Goal: Transaction & Acquisition: Purchase product/service

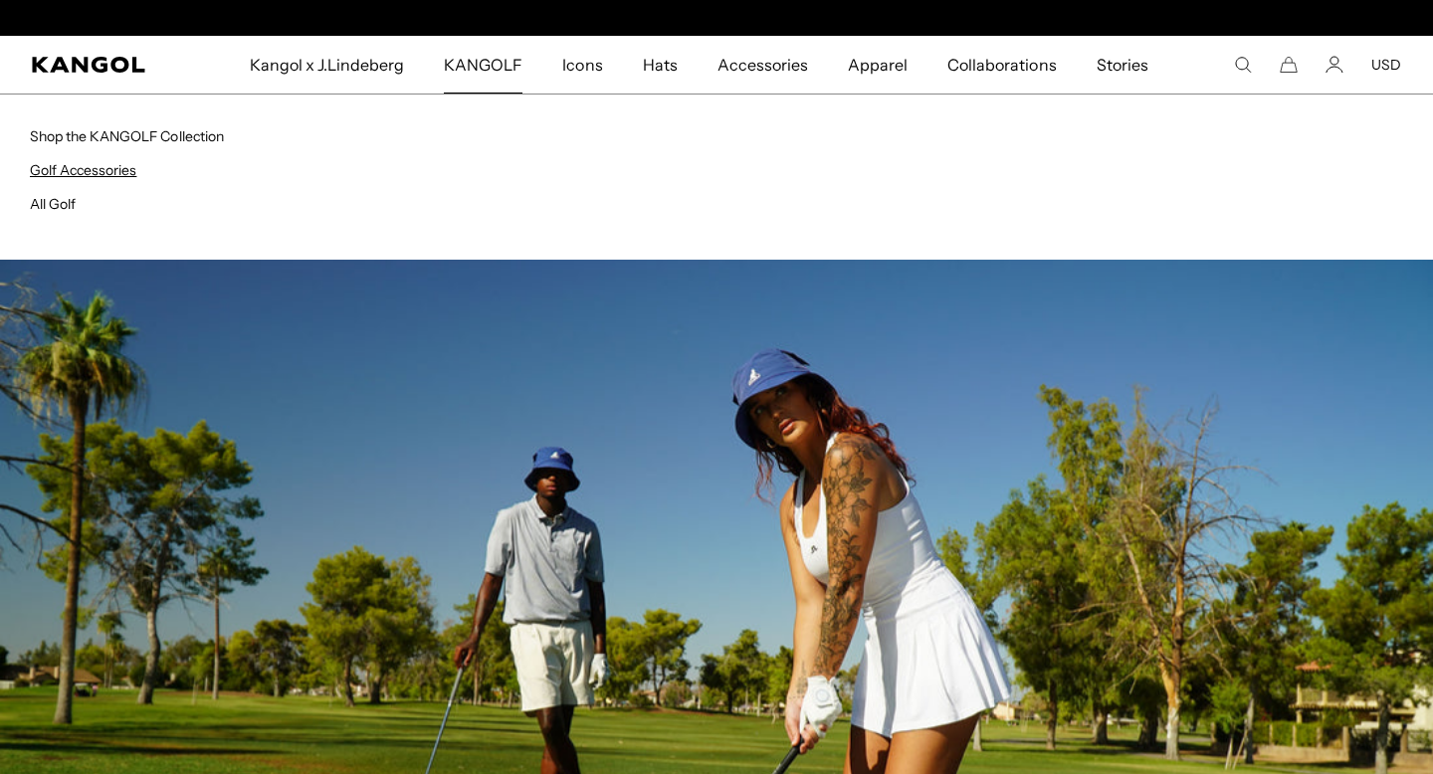
scroll to position [0, 410]
click at [114, 166] on link "Golf Accessories" at bounding box center [83, 170] width 106 height 18
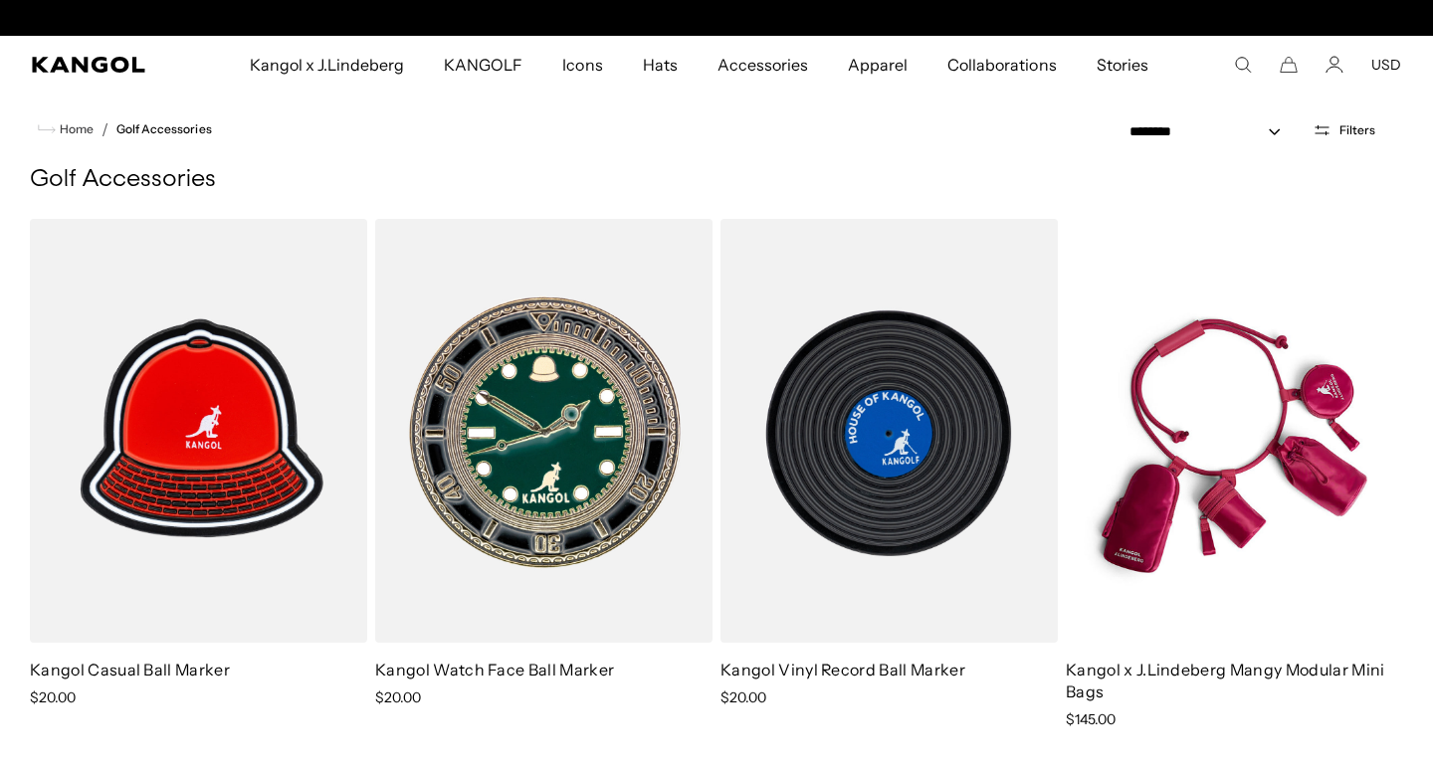
scroll to position [0, 410]
click at [67, 135] on span "Home" at bounding box center [75, 129] width 38 height 14
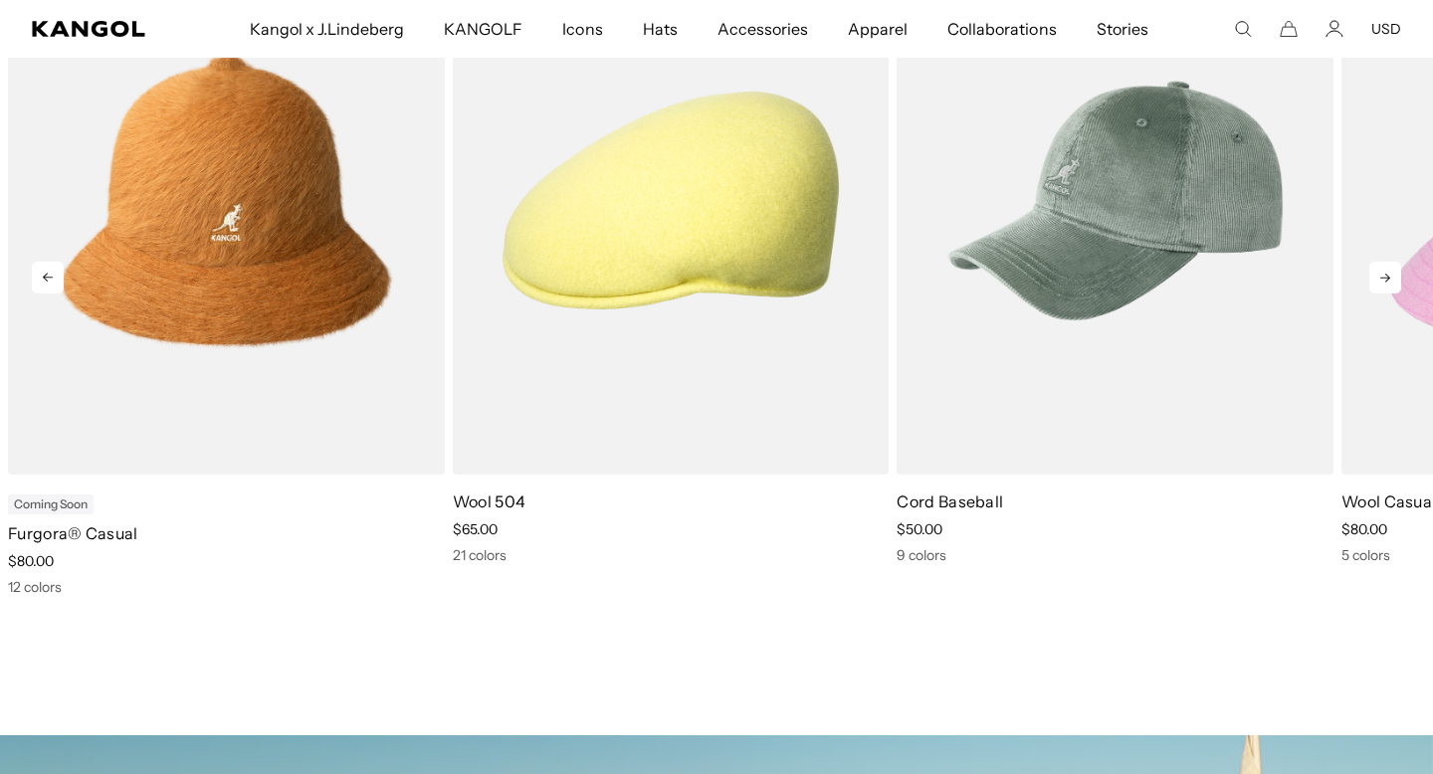
click at [1391, 287] on icon at bounding box center [1385, 278] width 32 height 32
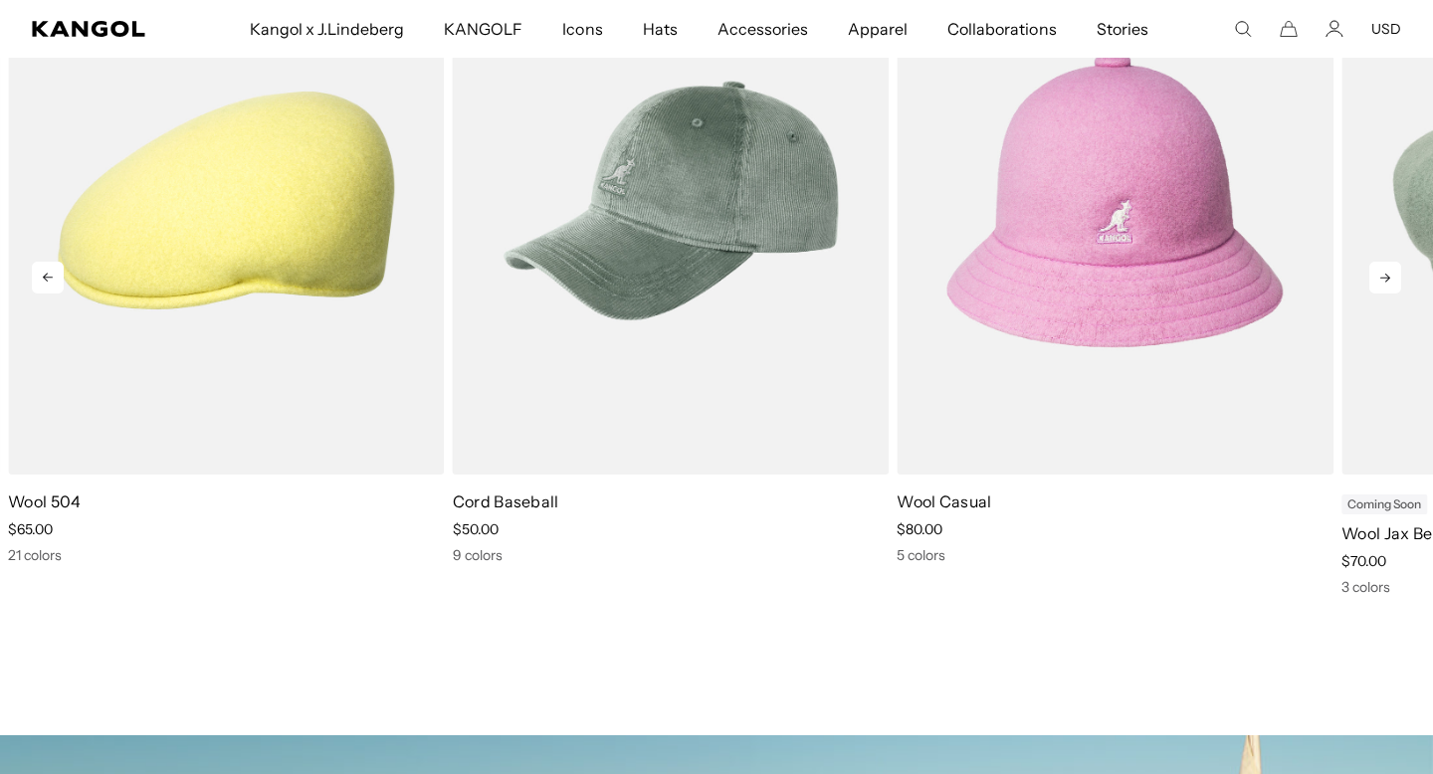
click at [1391, 287] on icon at bounding box center [1385, 278] width 32 height 32
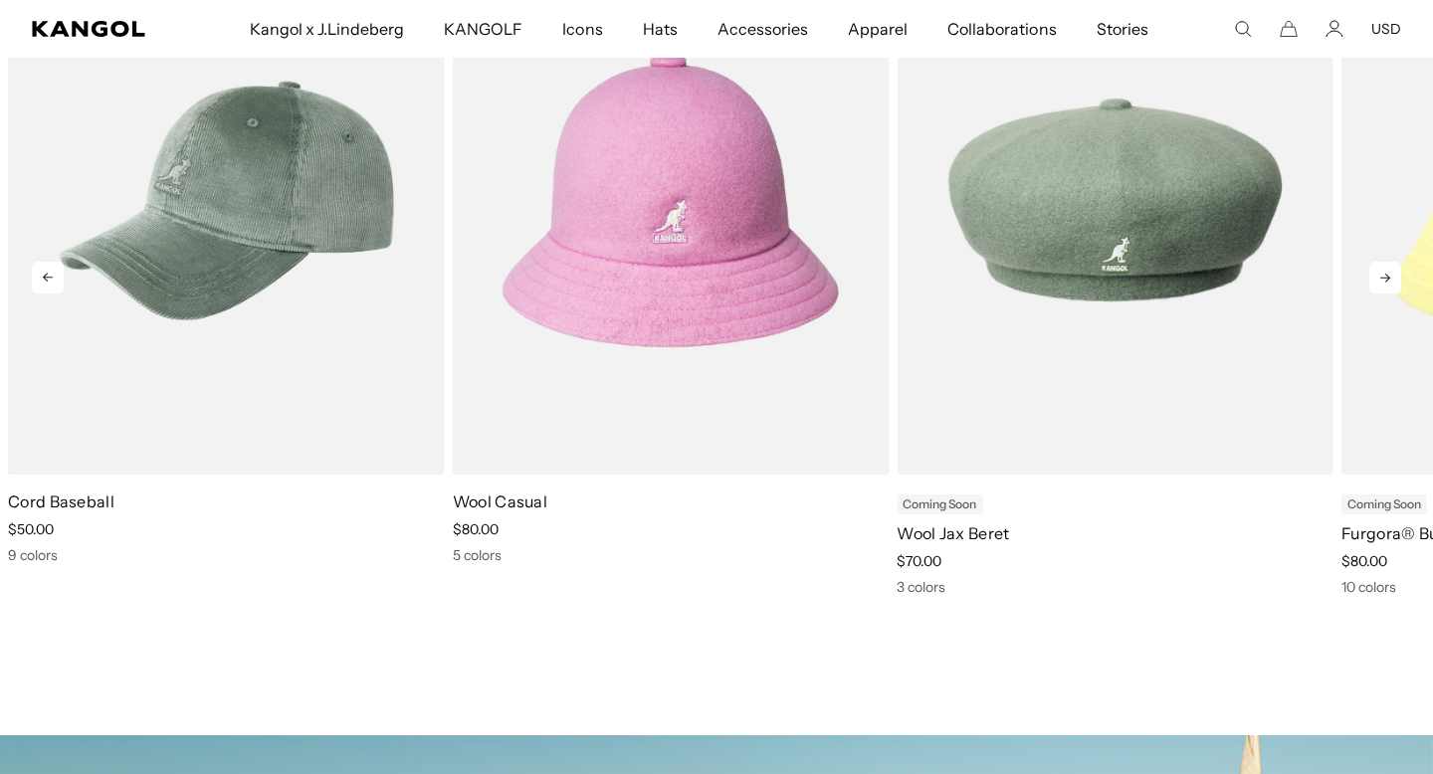
click at [1391, 287] on icon at bounding box center [1385, 278] width 32 height 32
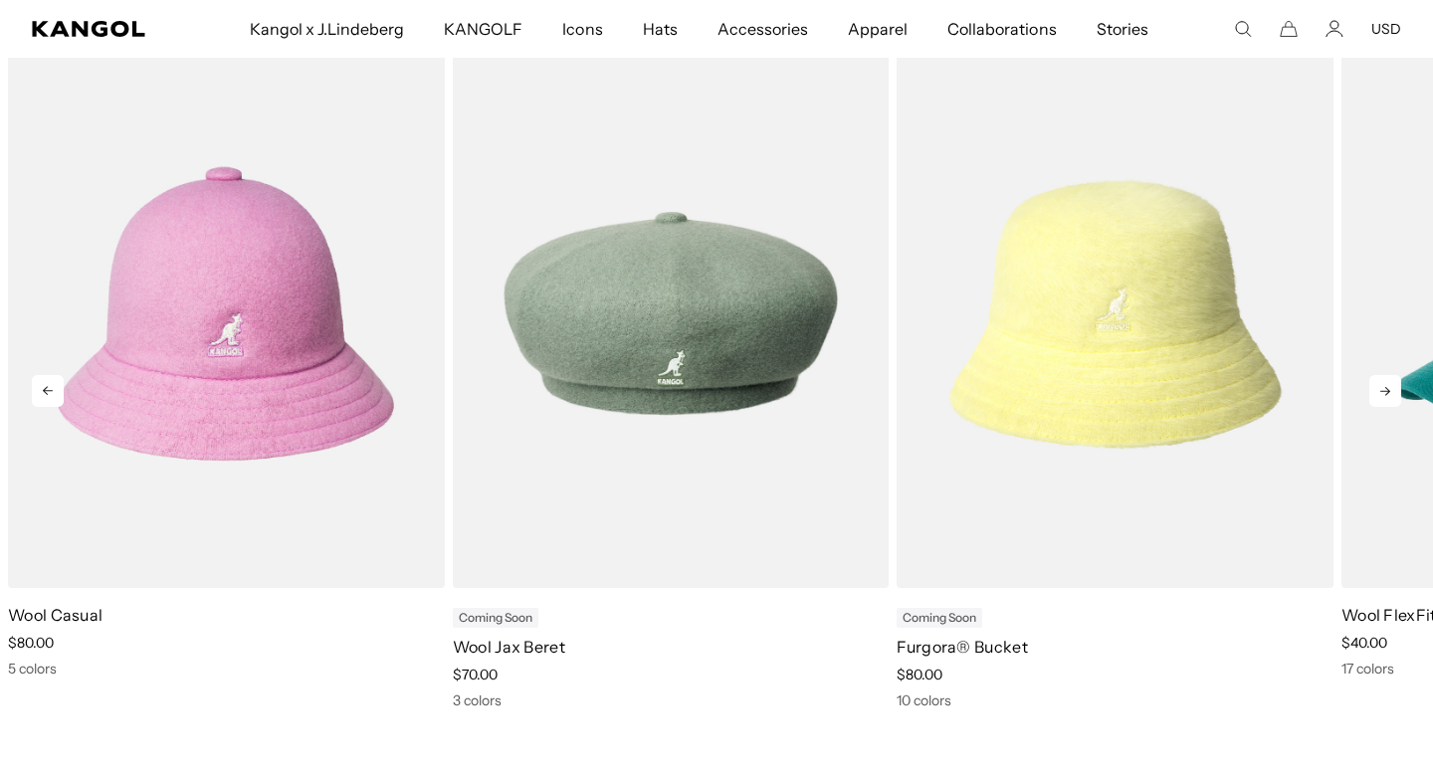
click at [1382, 387] on icon at bounding box center [1385, 391] width 32 height 32
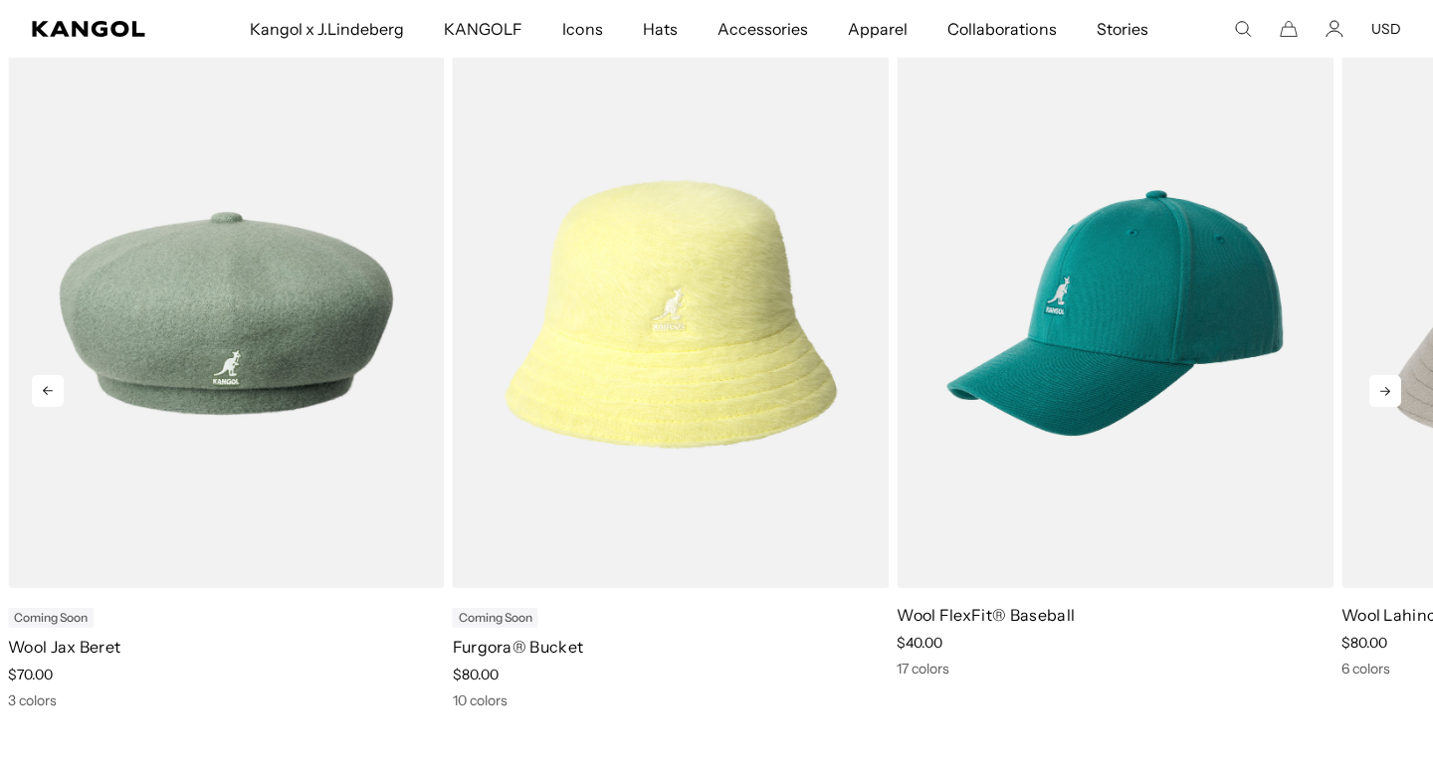
scroll to position [0, 410]
click at [1382, 388] on icon at bounding box center [1385, 391] width 32 height 32
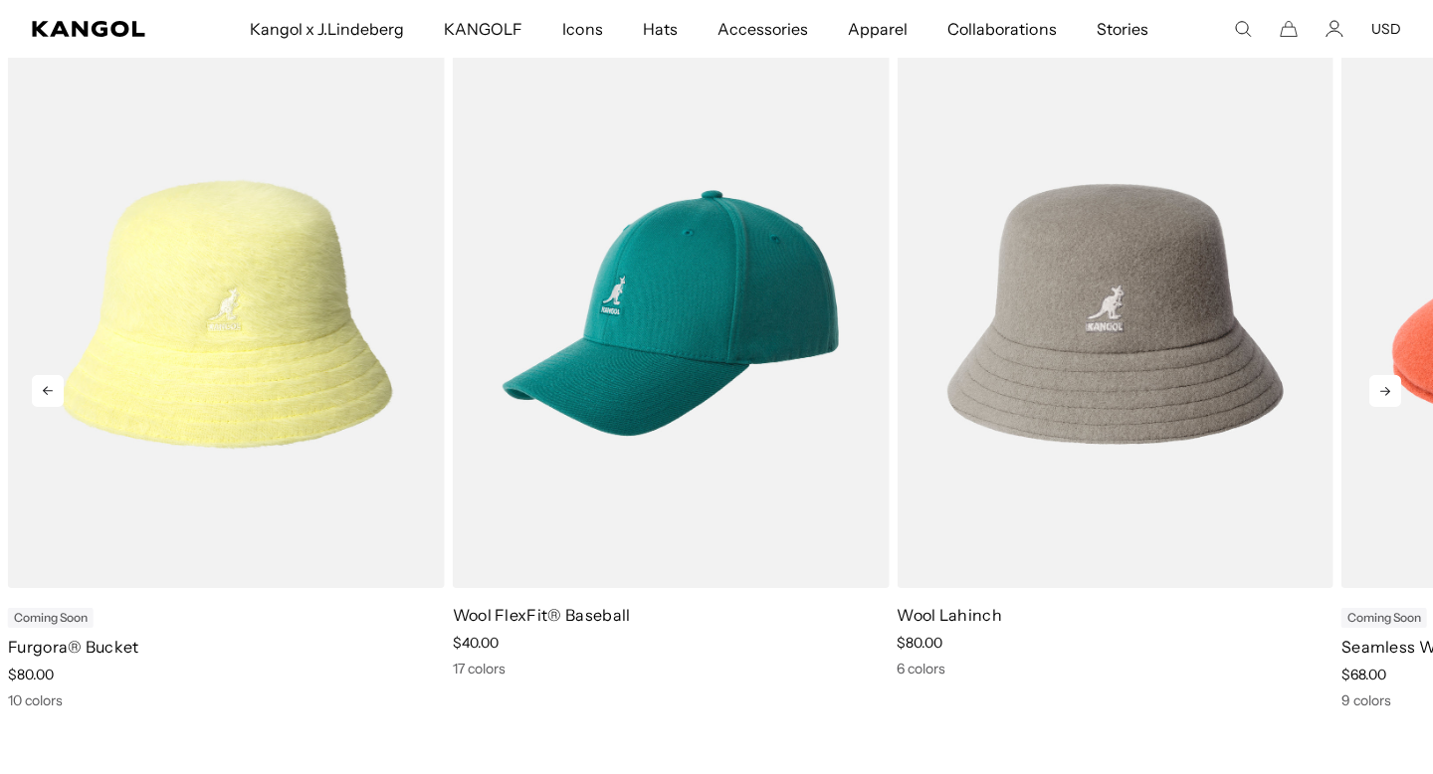
click at [1382, 388] on icon at bounding box center [1385, 391] width 32 height 32
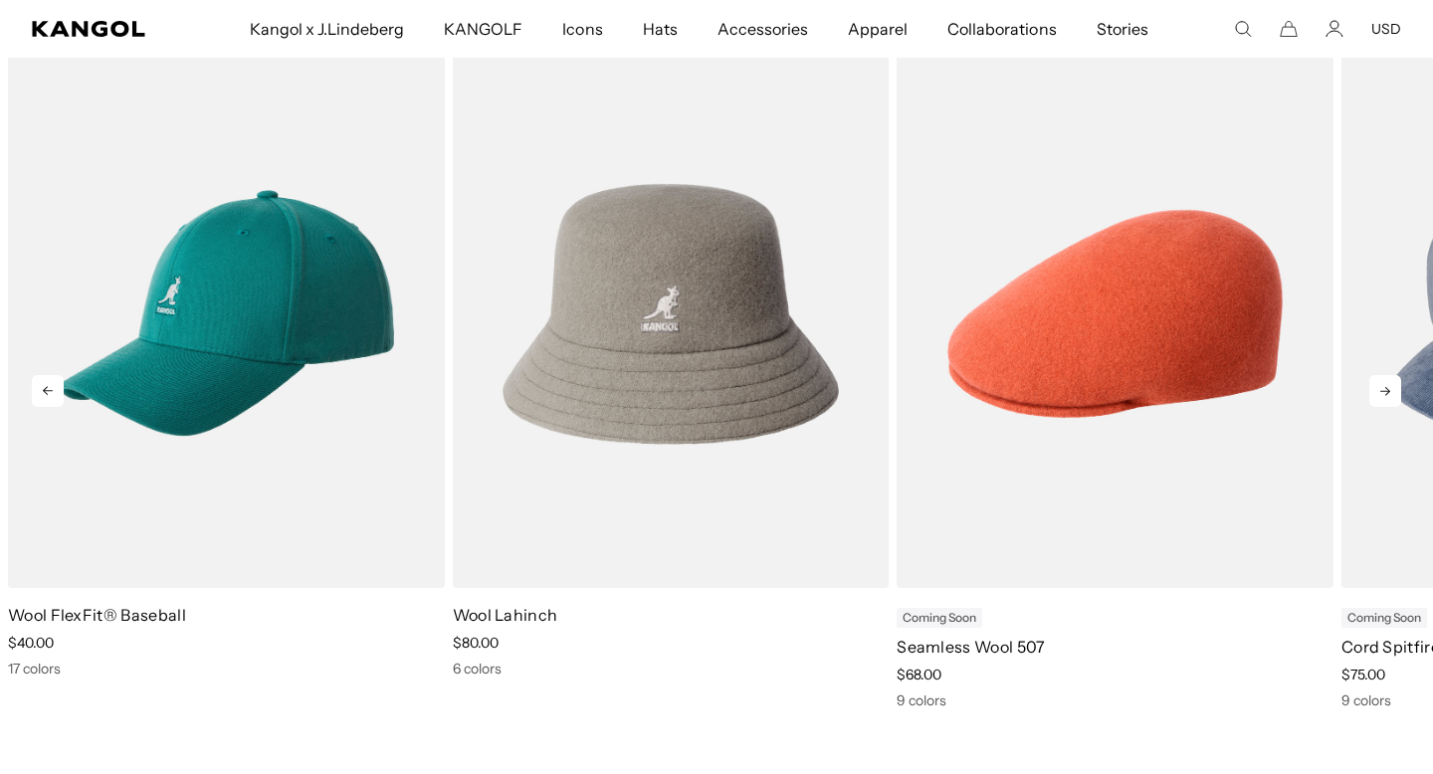
click at [1382, 388] on icon at bounding box center [1385, 391] width 32 height 32
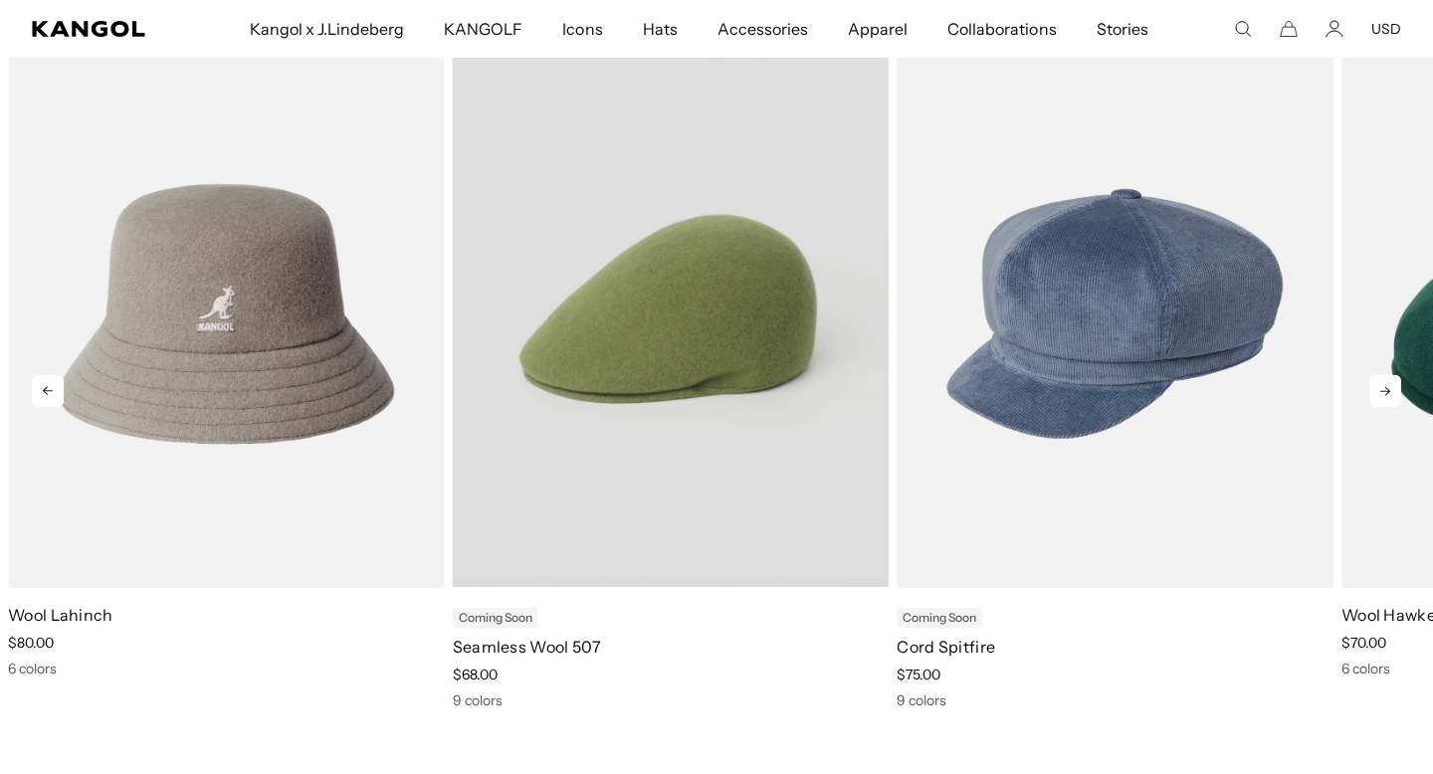
scroll to position [0, 0]
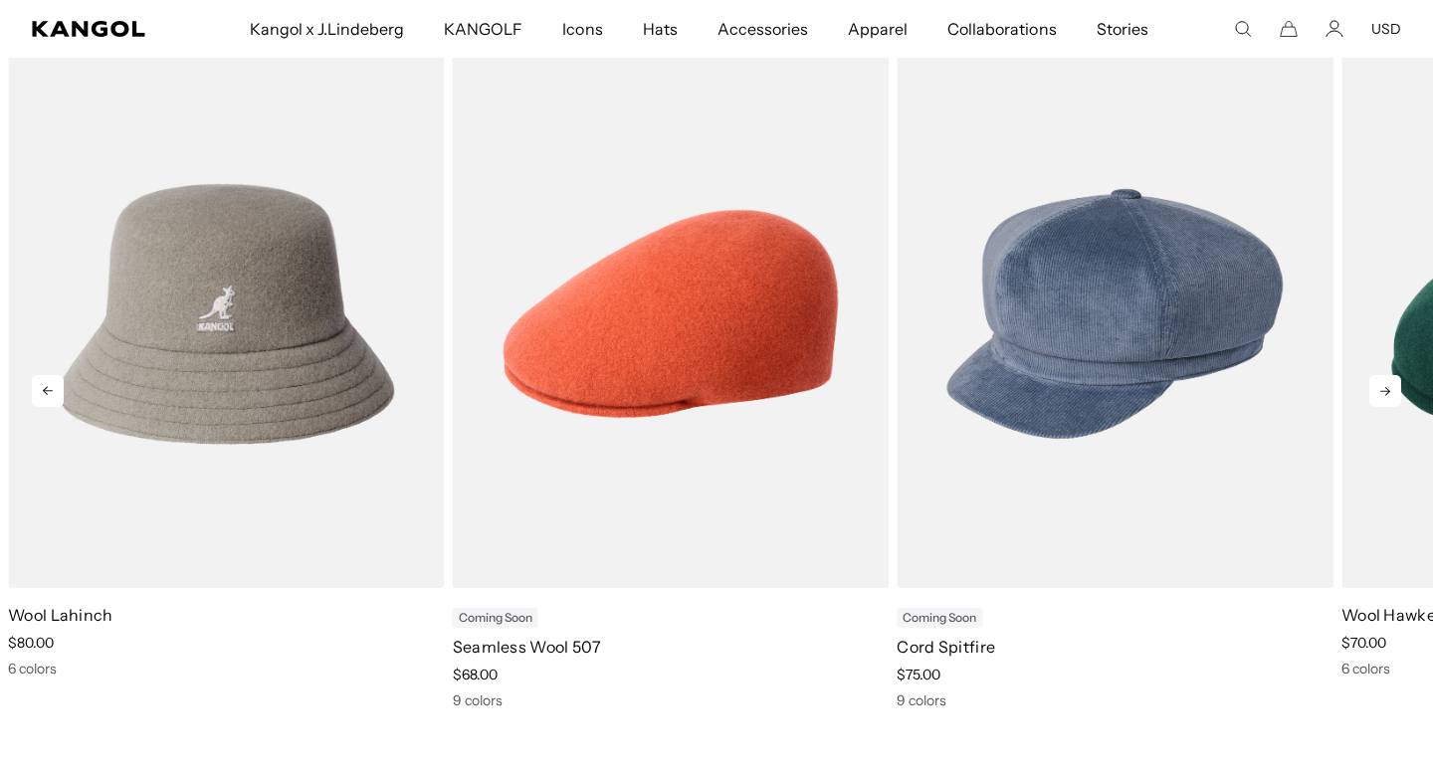
click at [1388, 404] on icon at bounding box center [1385, 391] width 32 height 32
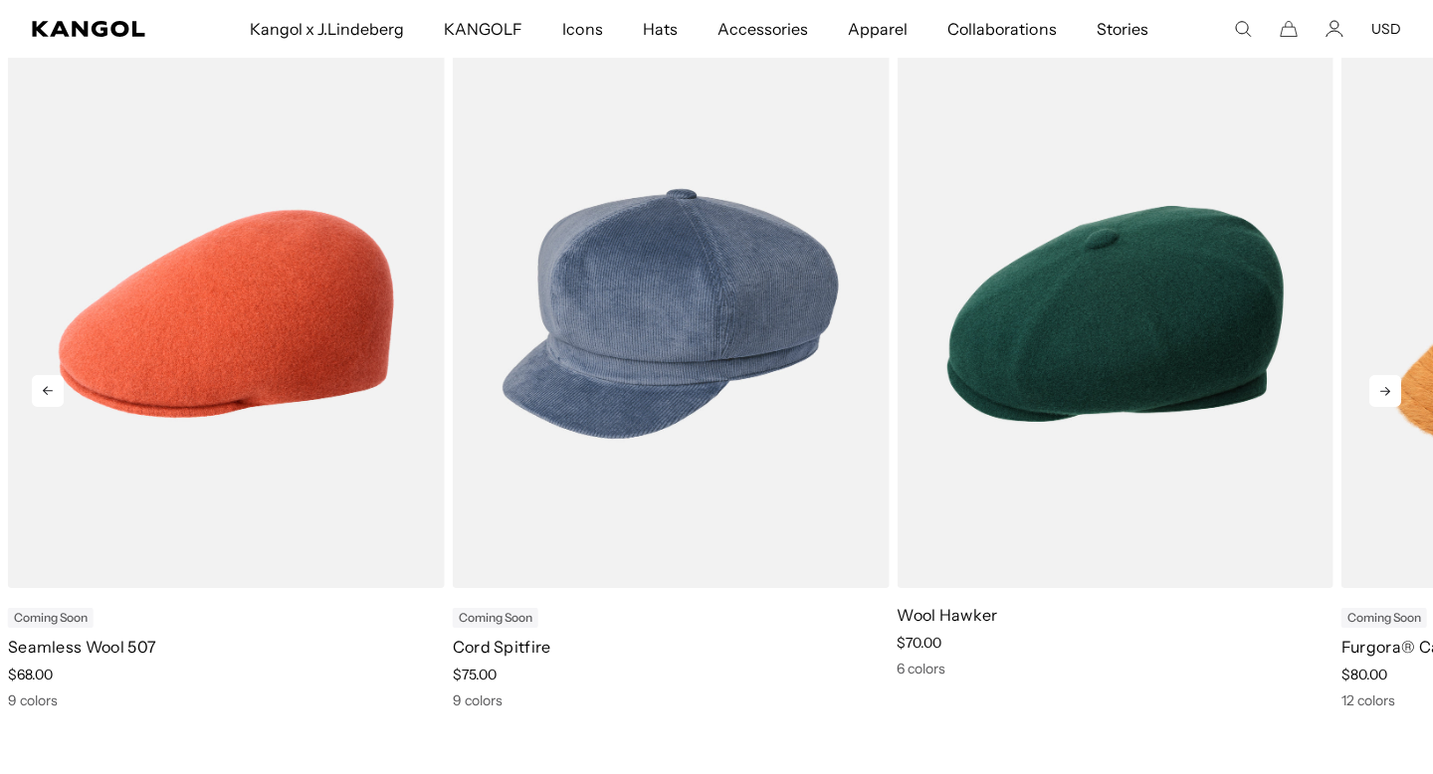
click at [1385, 400] on icon at bounding box center [1385, 391] width 32 height 32
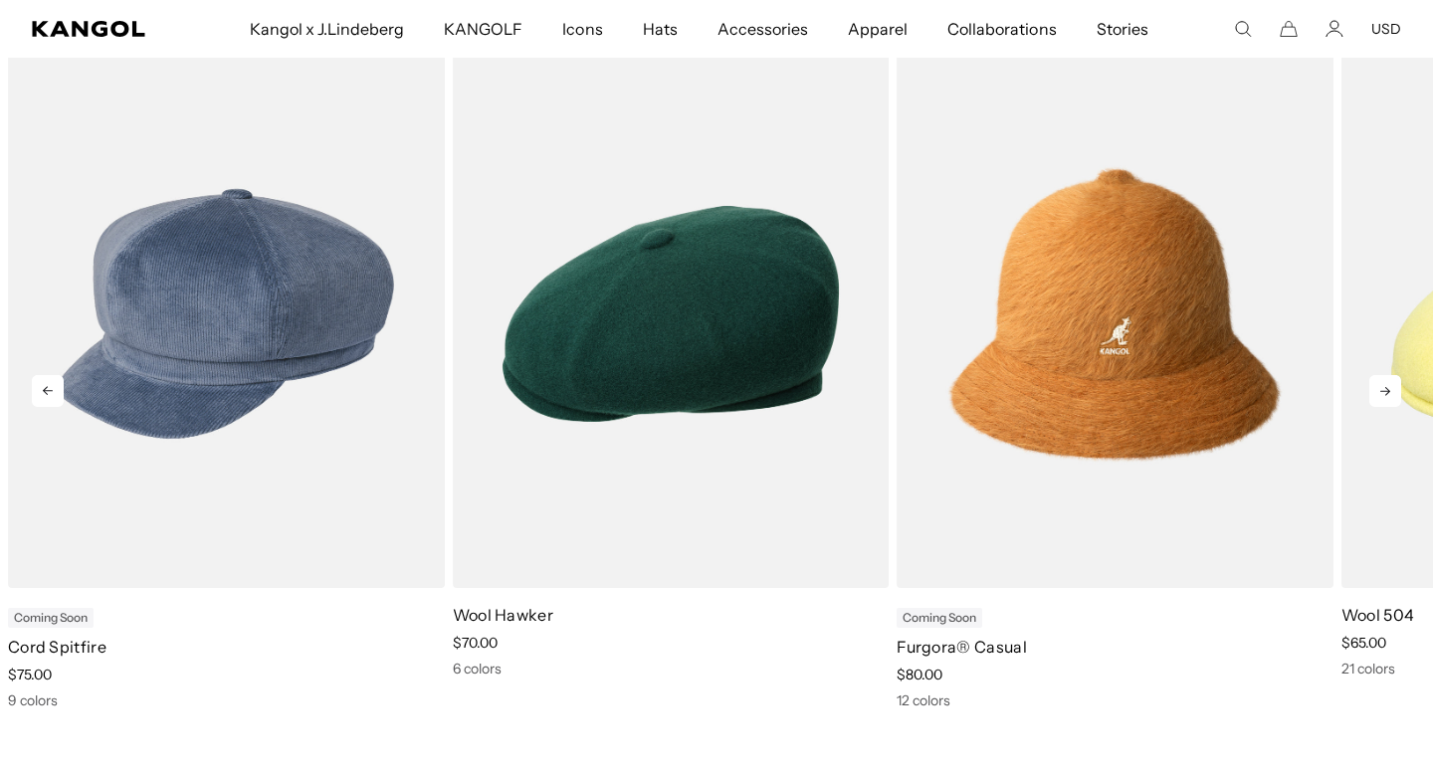
click at [1385, 400] on icon at bounding box center [1385, 391] width 32 height 32
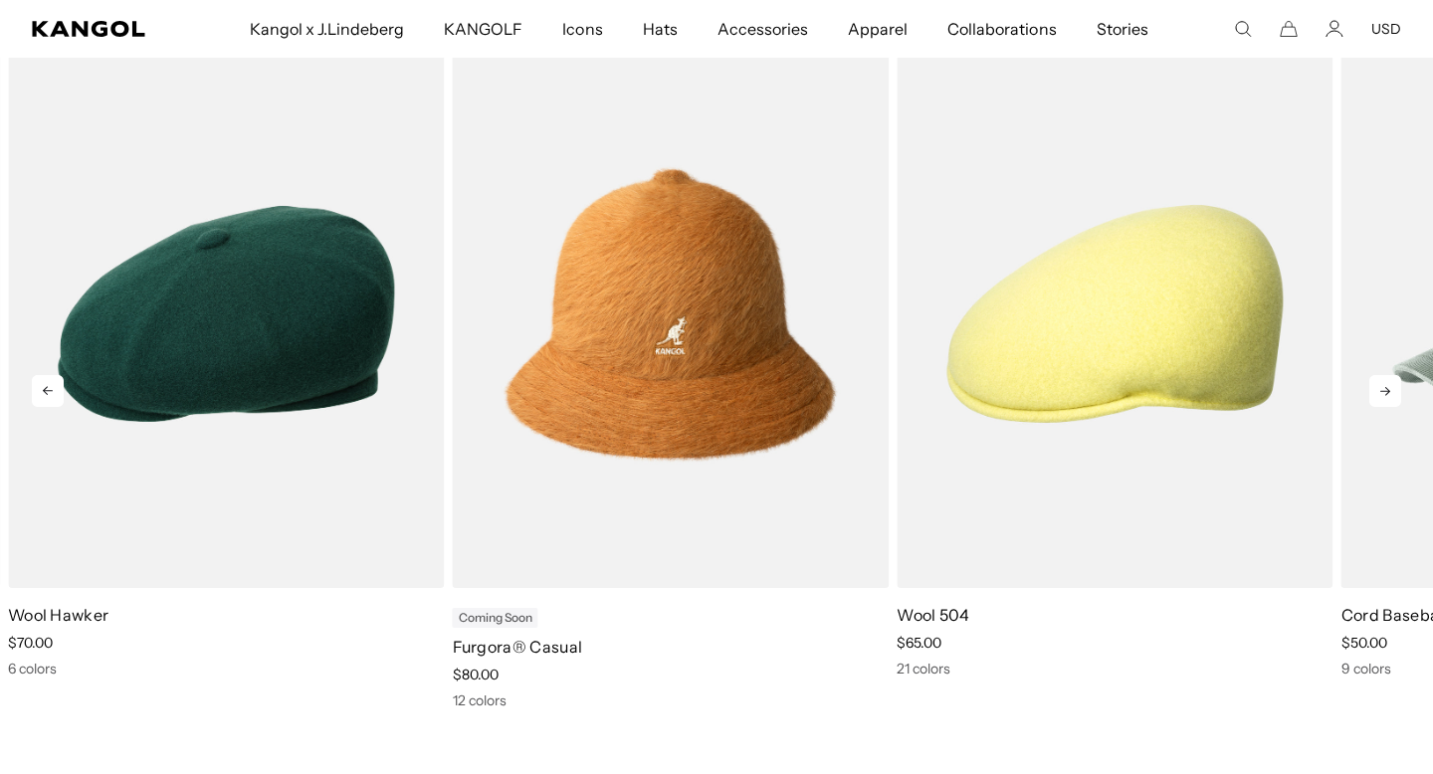
scroll to position [0, 410]
click at [1385, 400] on icon at bounding box center [1385, 391] width 32 height 32
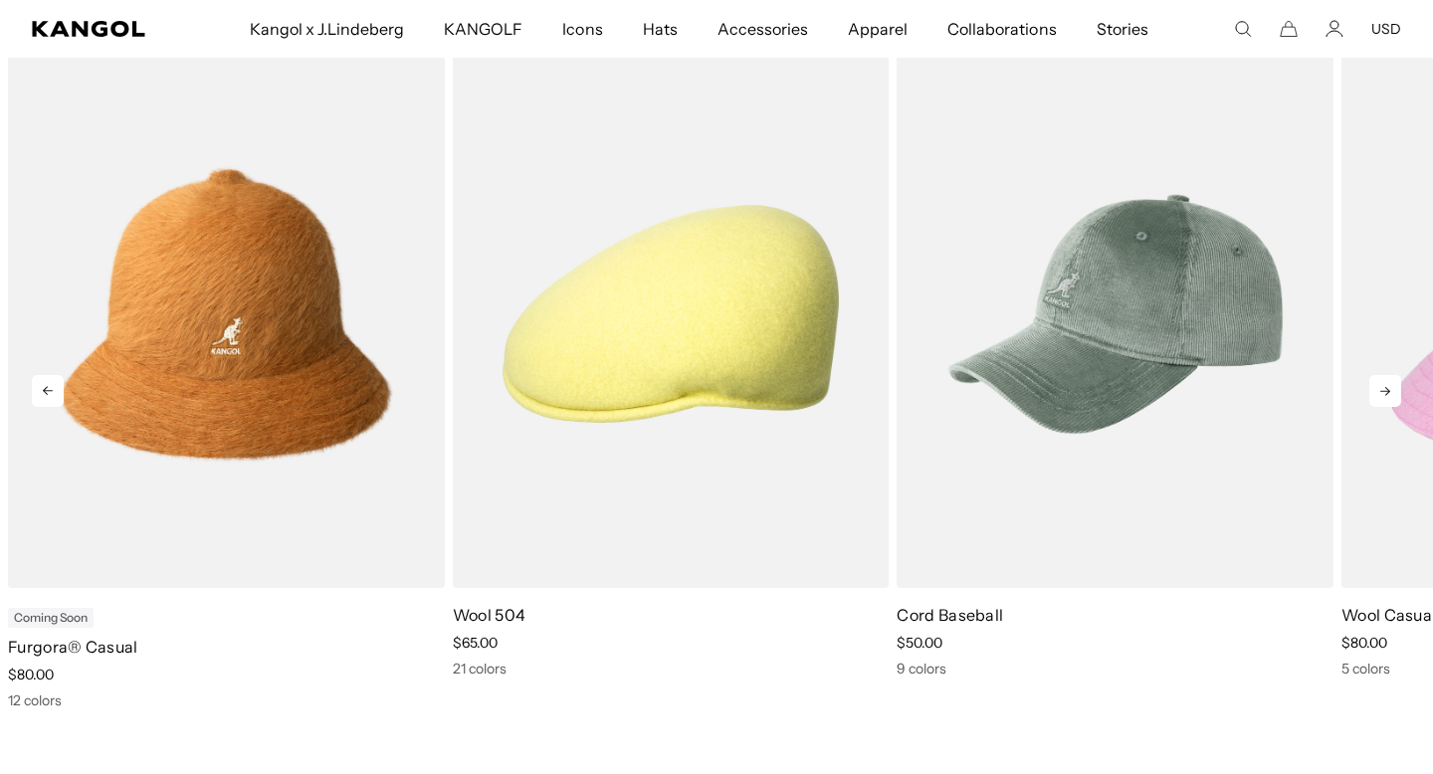
scroll to position [0, 0]
click at [1373, 390] on icon at bounding box center [1385, 391] width 32 height 32
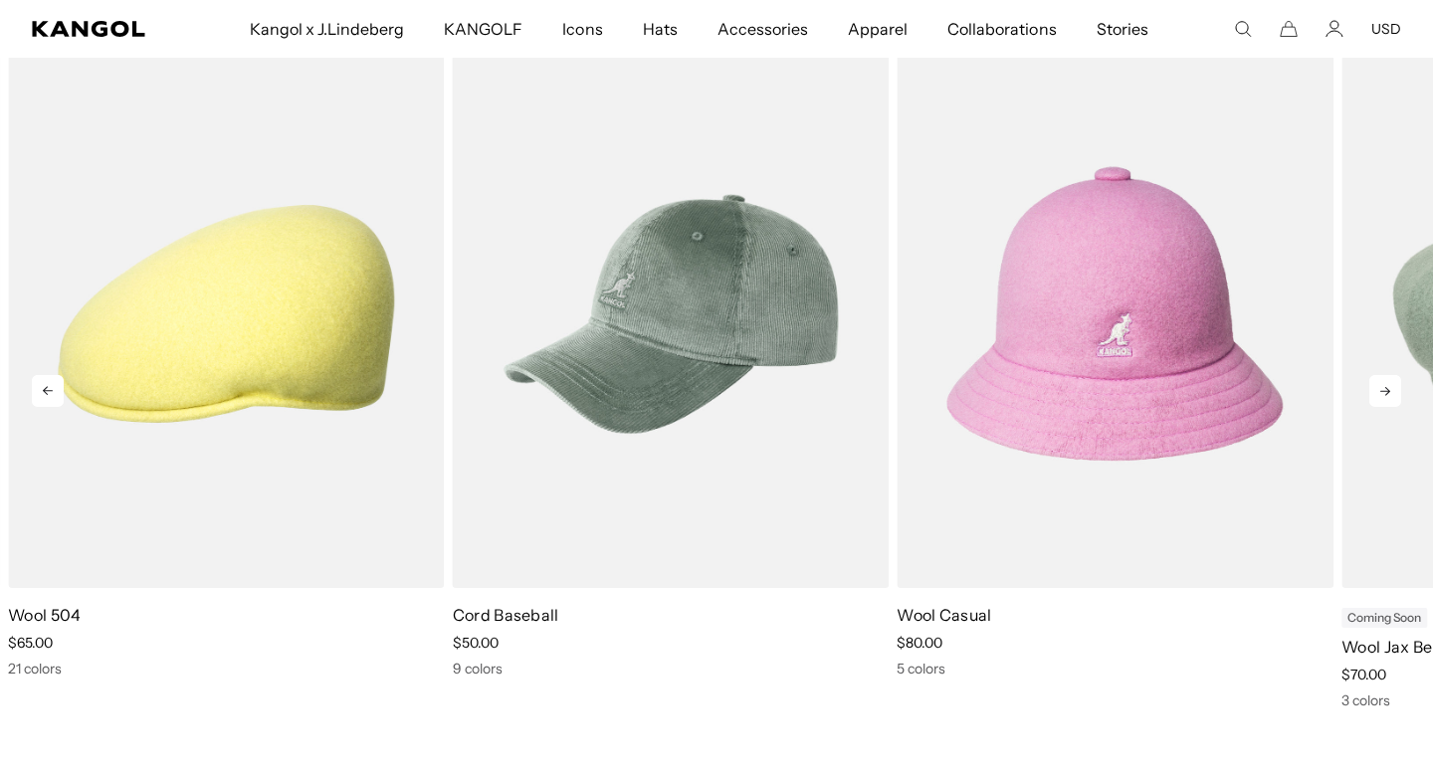
click at [1373, 390] on icon at bounding box center [1385, 391] width 32 height 32
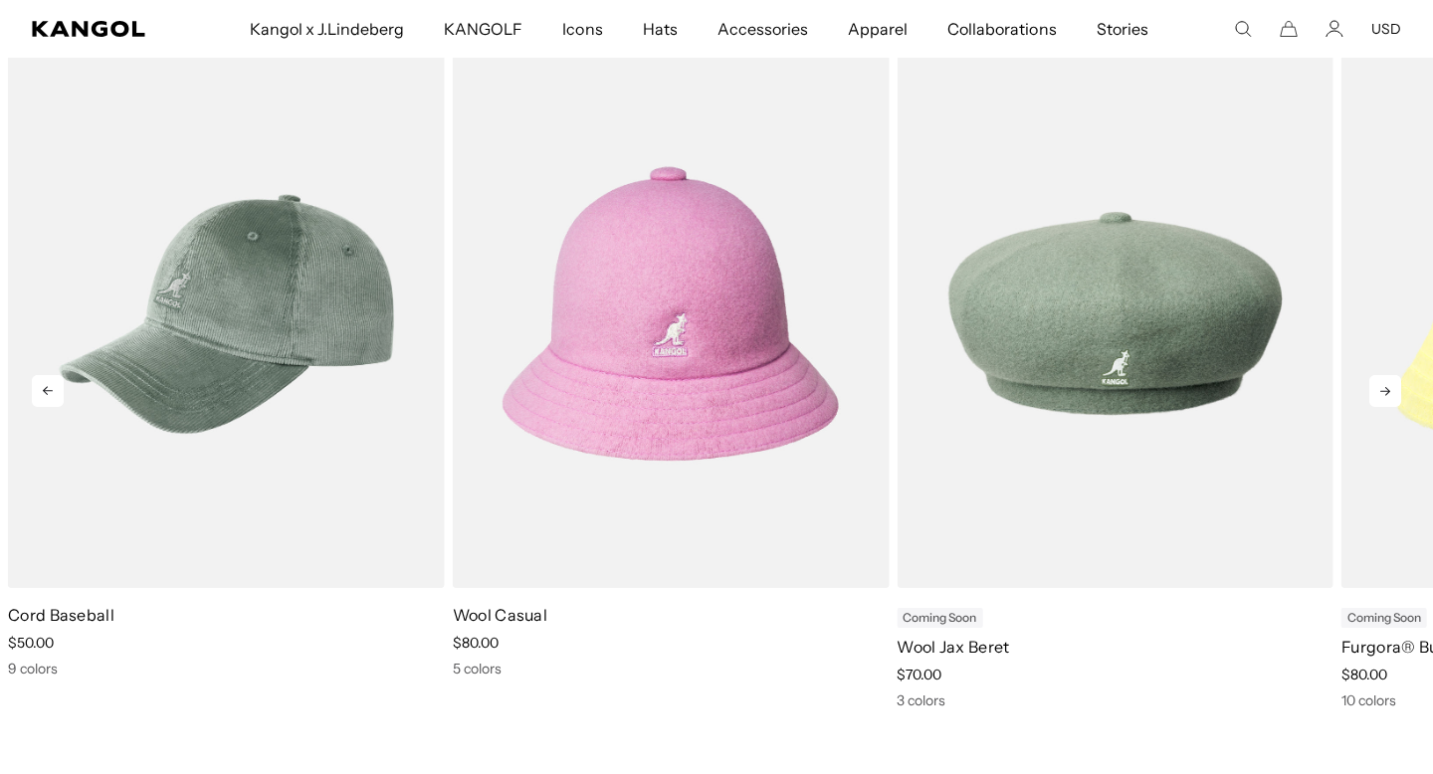
click at [1373, 387] on icon at bounding box center [1385, 391] width 32 height 32
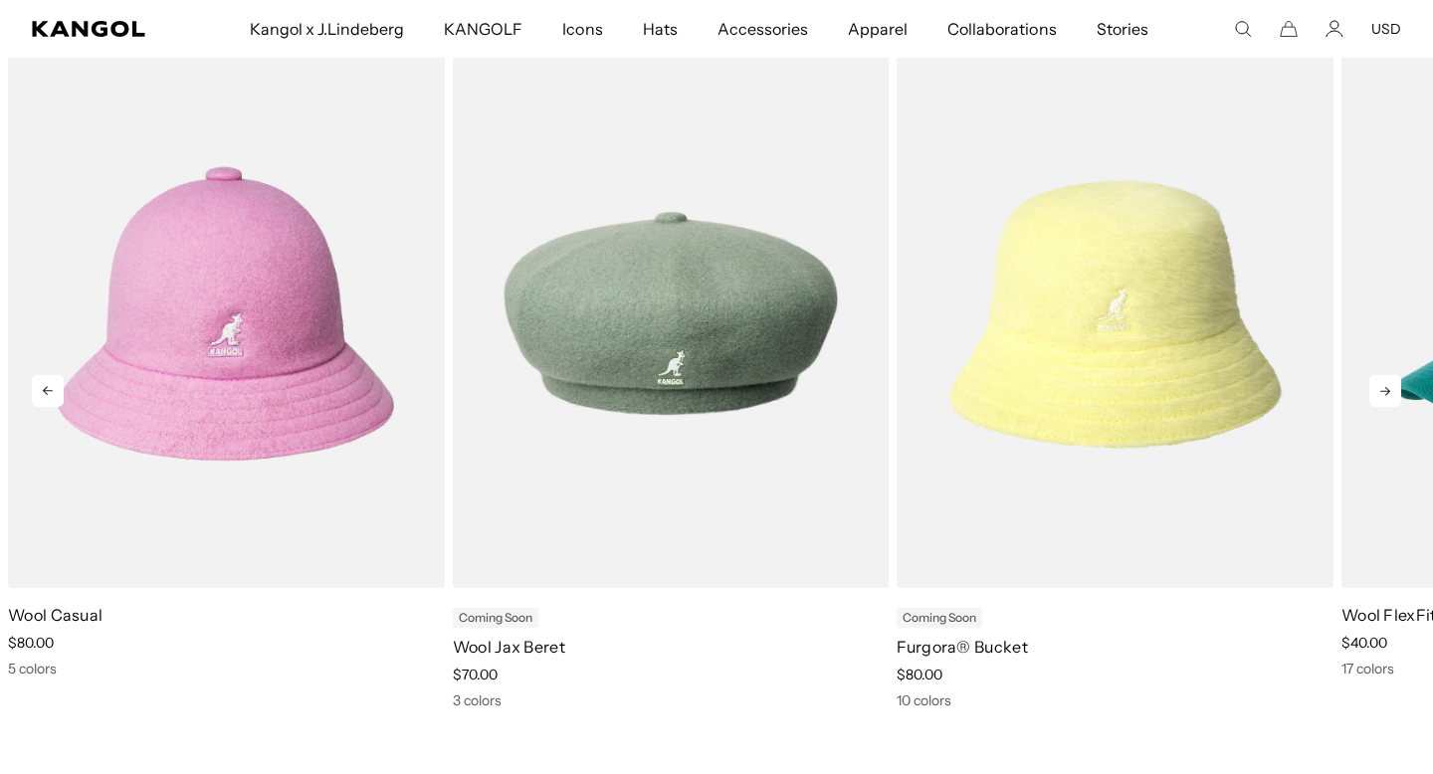
click at [1373, 387] on icon at bounding box center [1385, 391] width 32 height 32
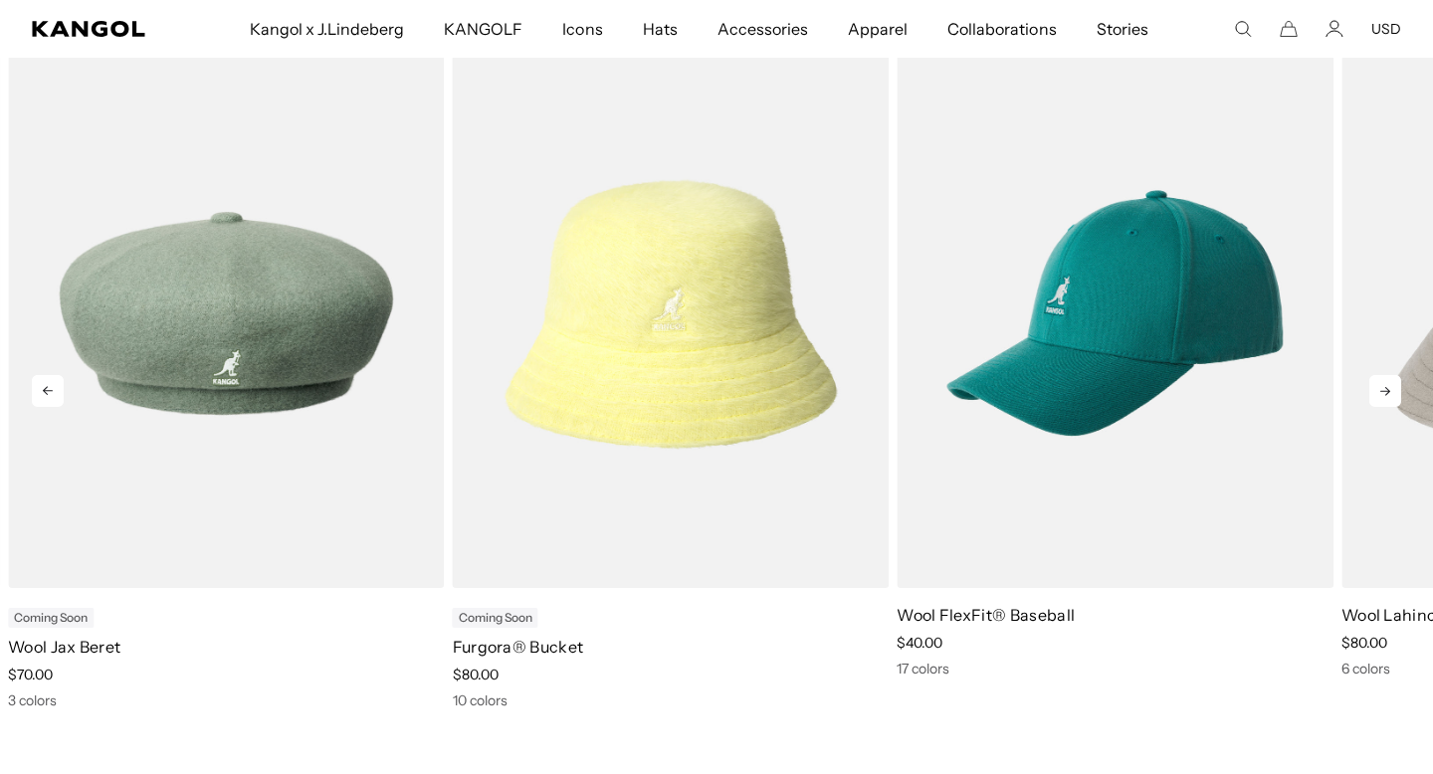
click at [1373, 387] on icon at bounding box center [1385, 391] width 32 height 32
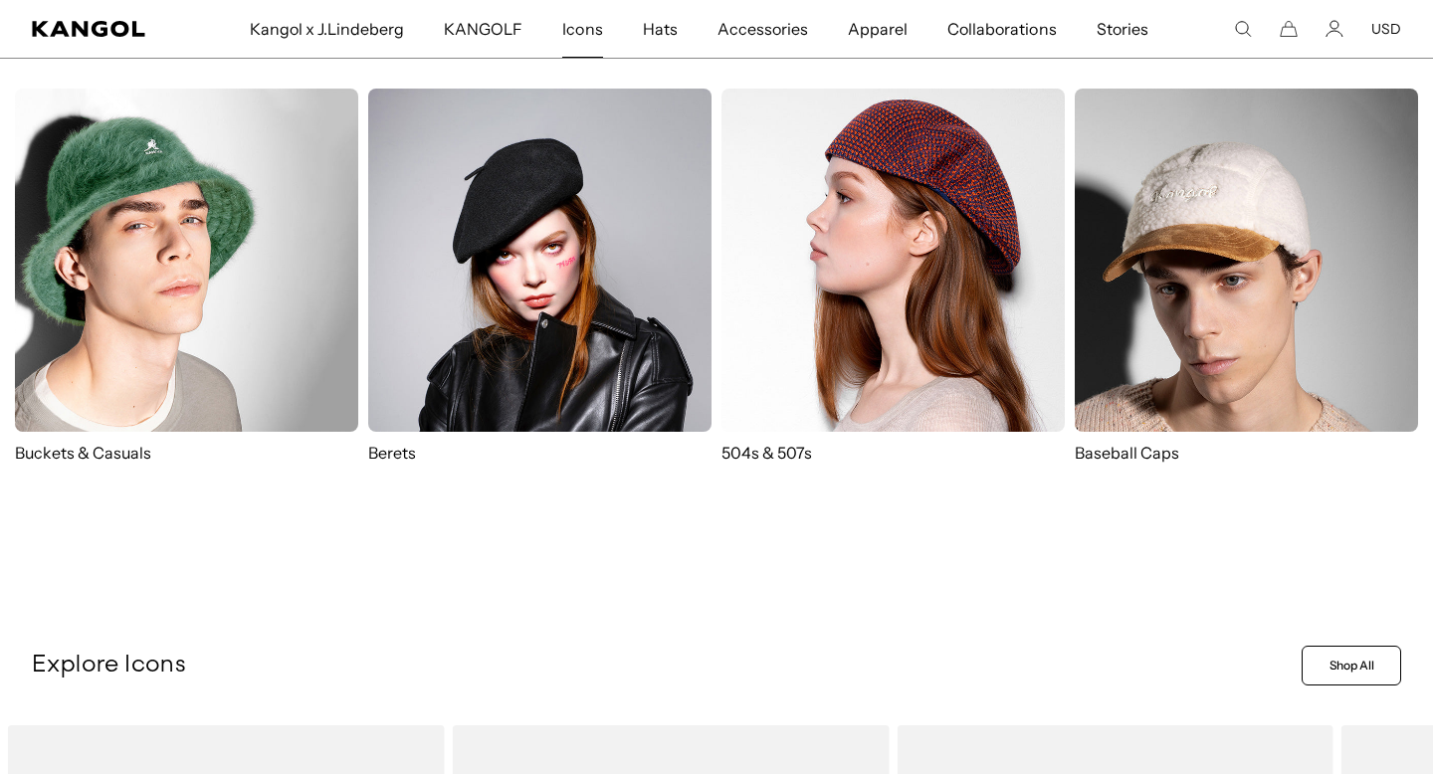
click at [584, 29] on span "Icons" at bounding box center [582, 29] width 40 height 58
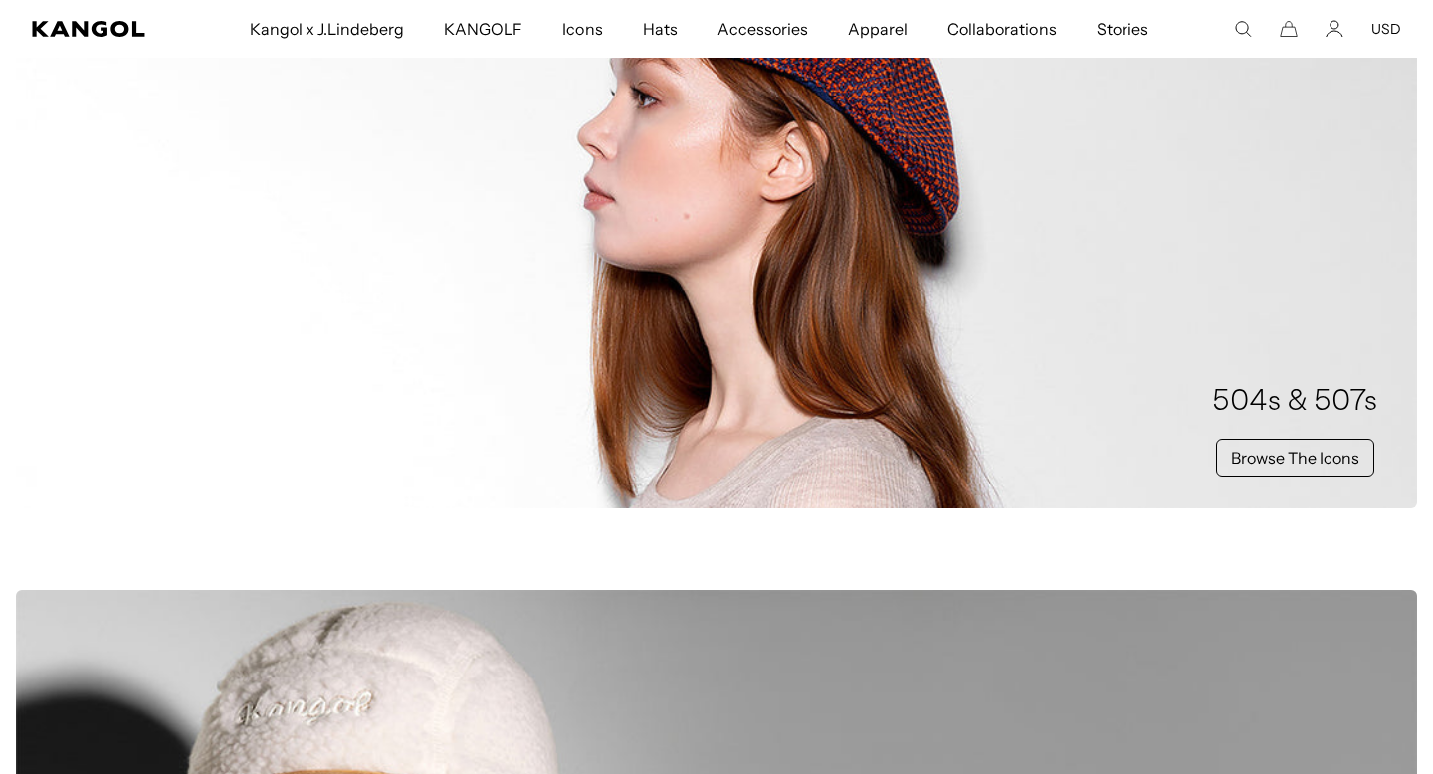
scroll to position [0, 410]
click at [1263, 466] on link "Browse The Icons" at bounding box center [1295, 458] width 158 height 38
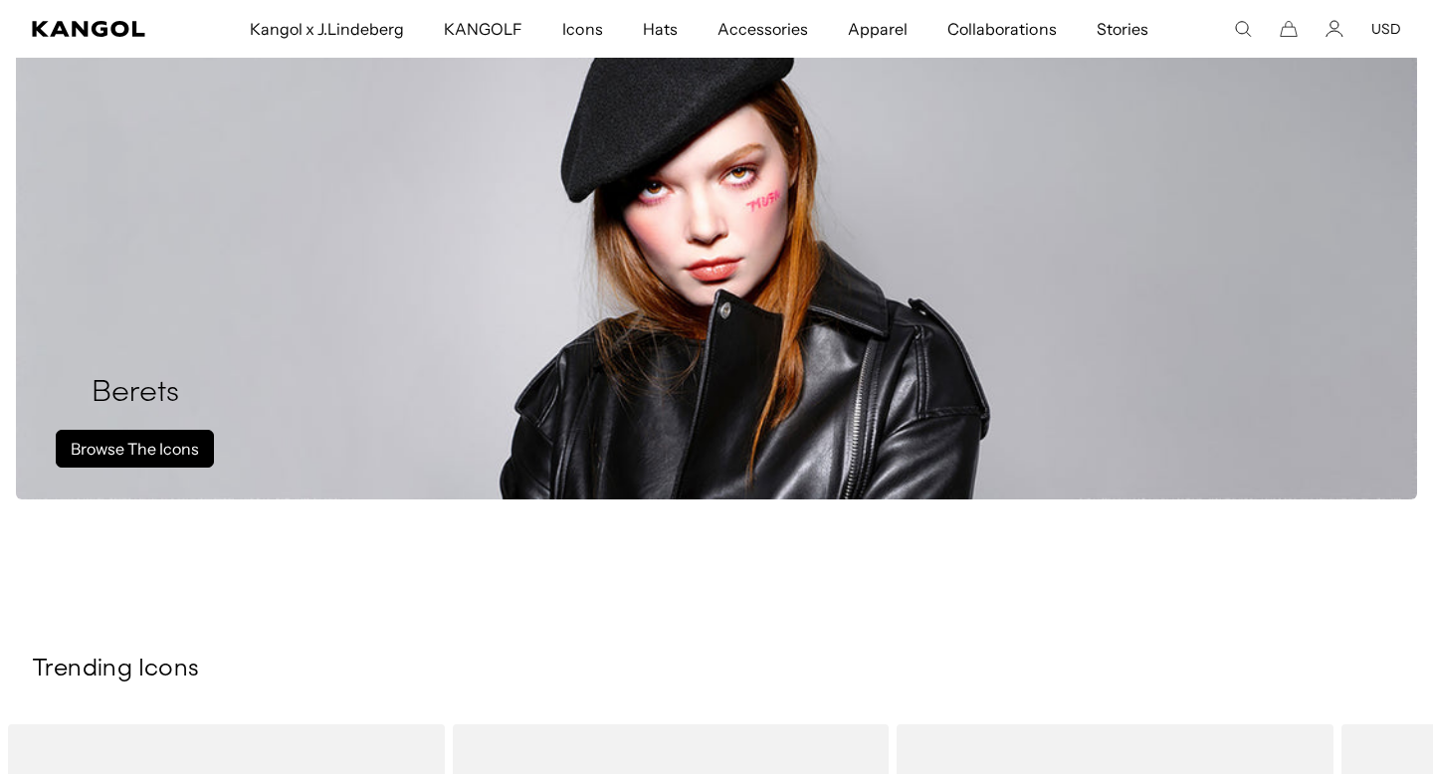
click at [159, 438] on link "Browse The Icons" at bounding box center [135, 449] width 158 height 38
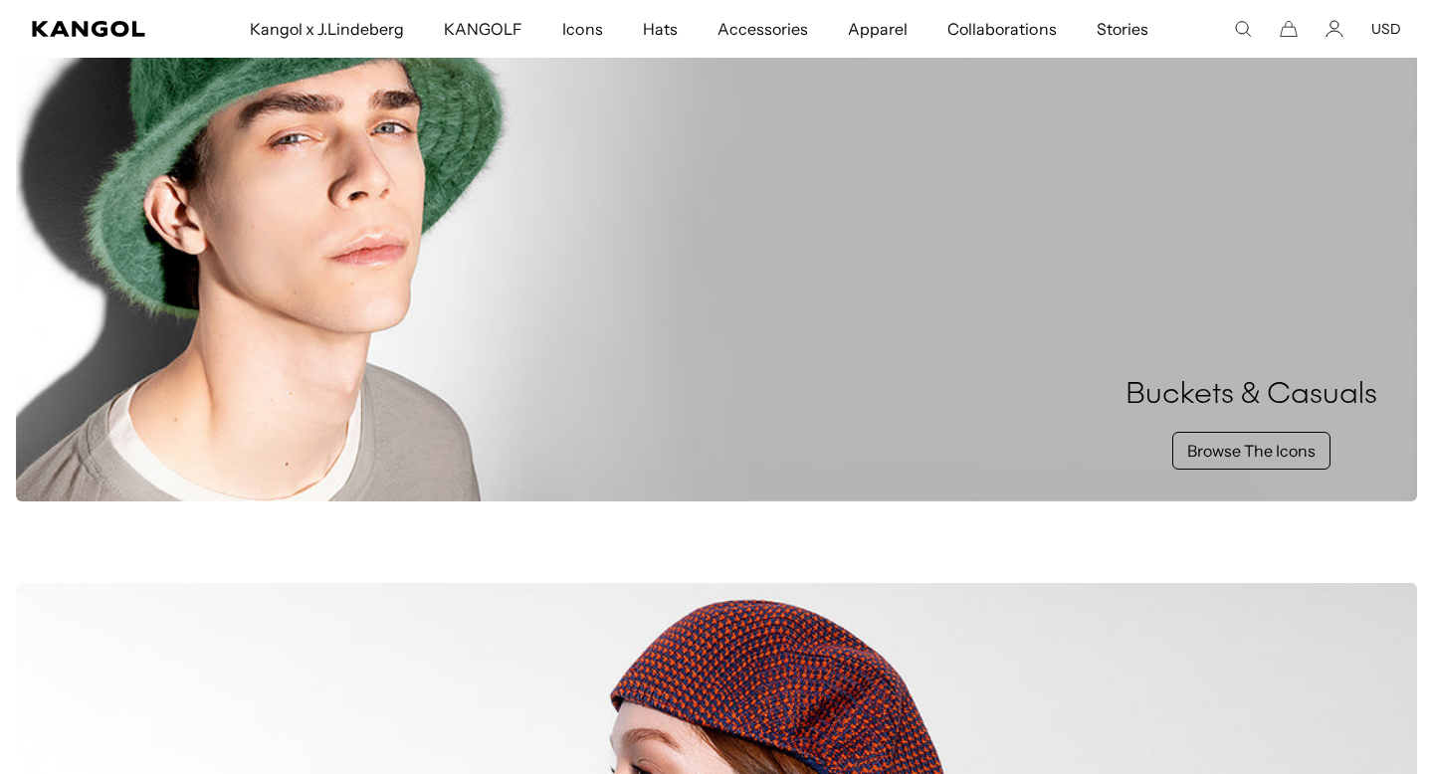
scroll to position [360, 0]
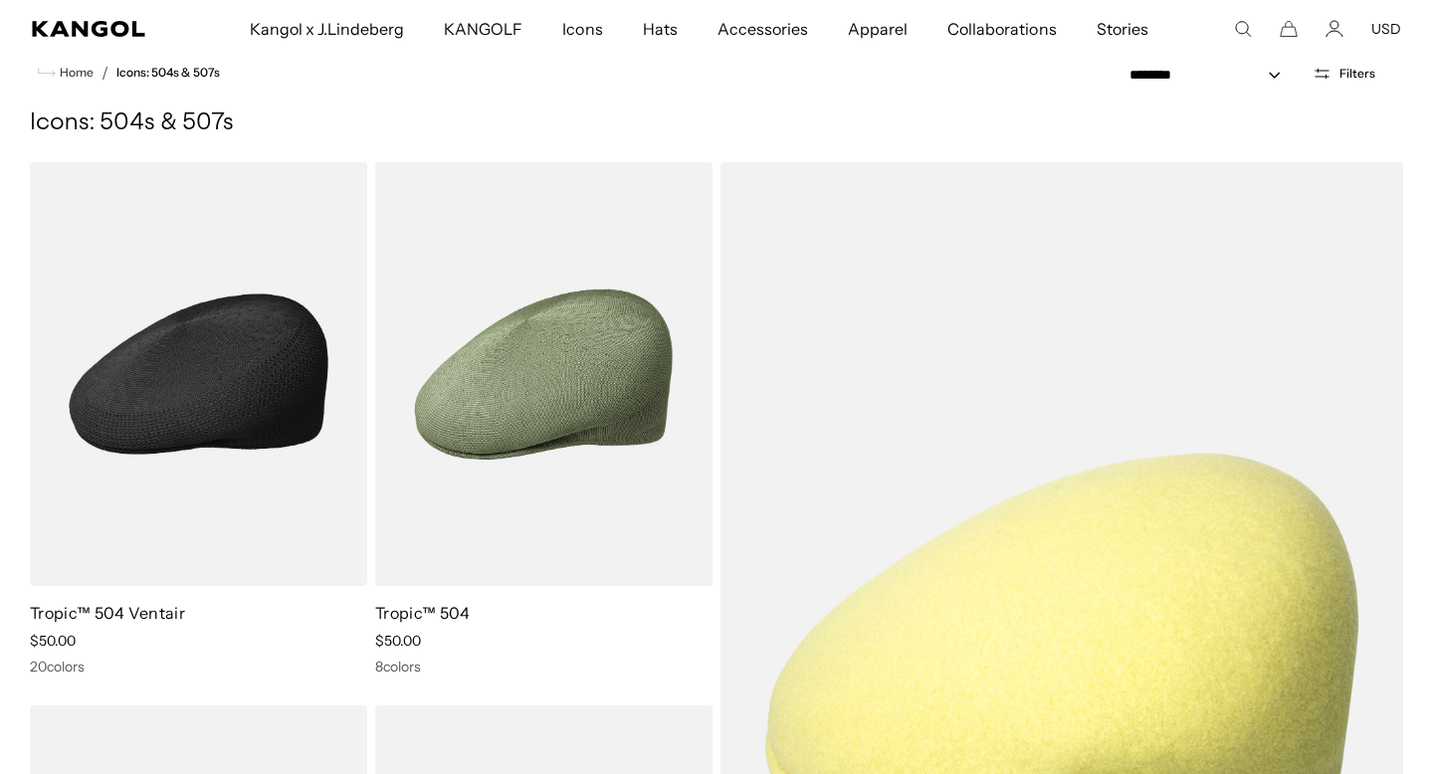
scroll to position [0, 410]
click at [292, 416] on img at bounding box center [198, 374] width 337 height 424
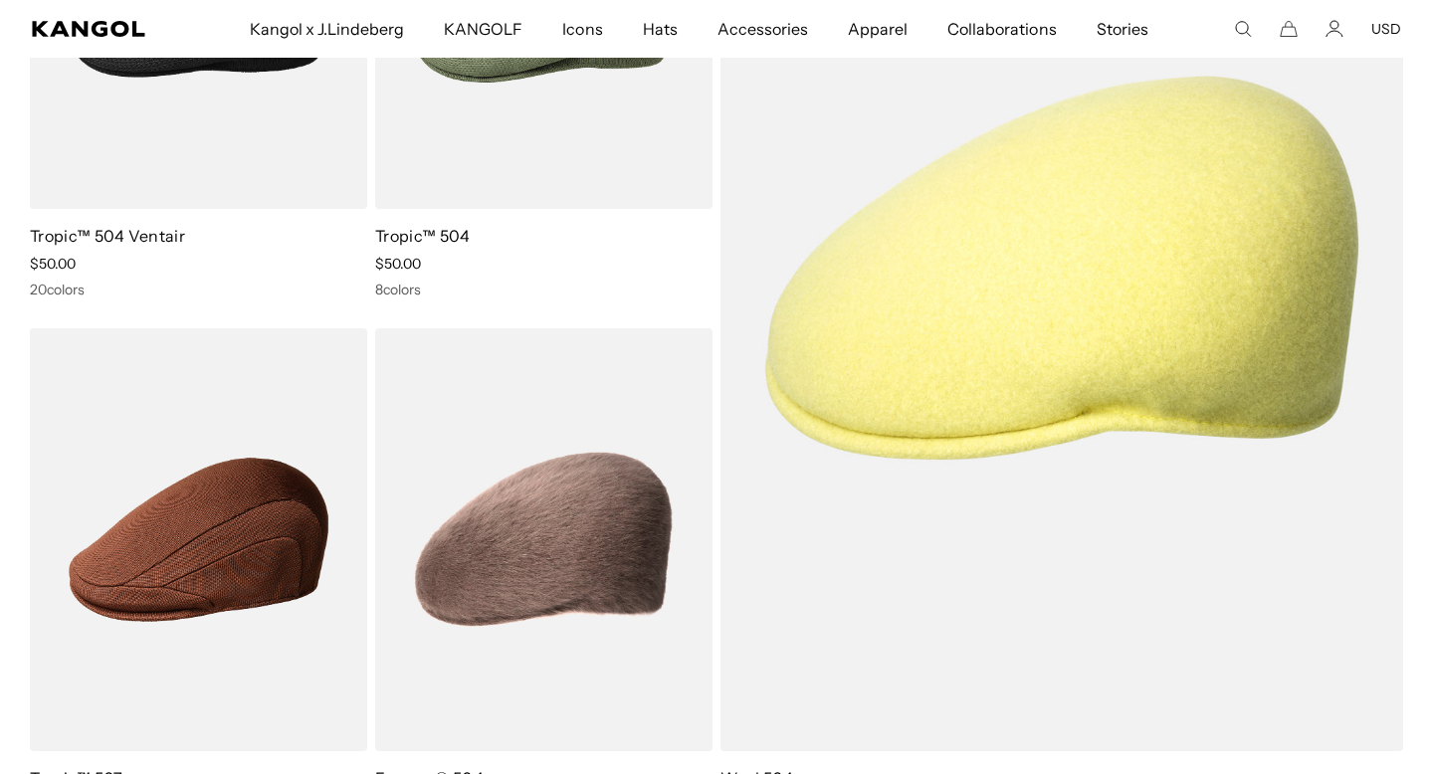
scroll to position [511, 0]
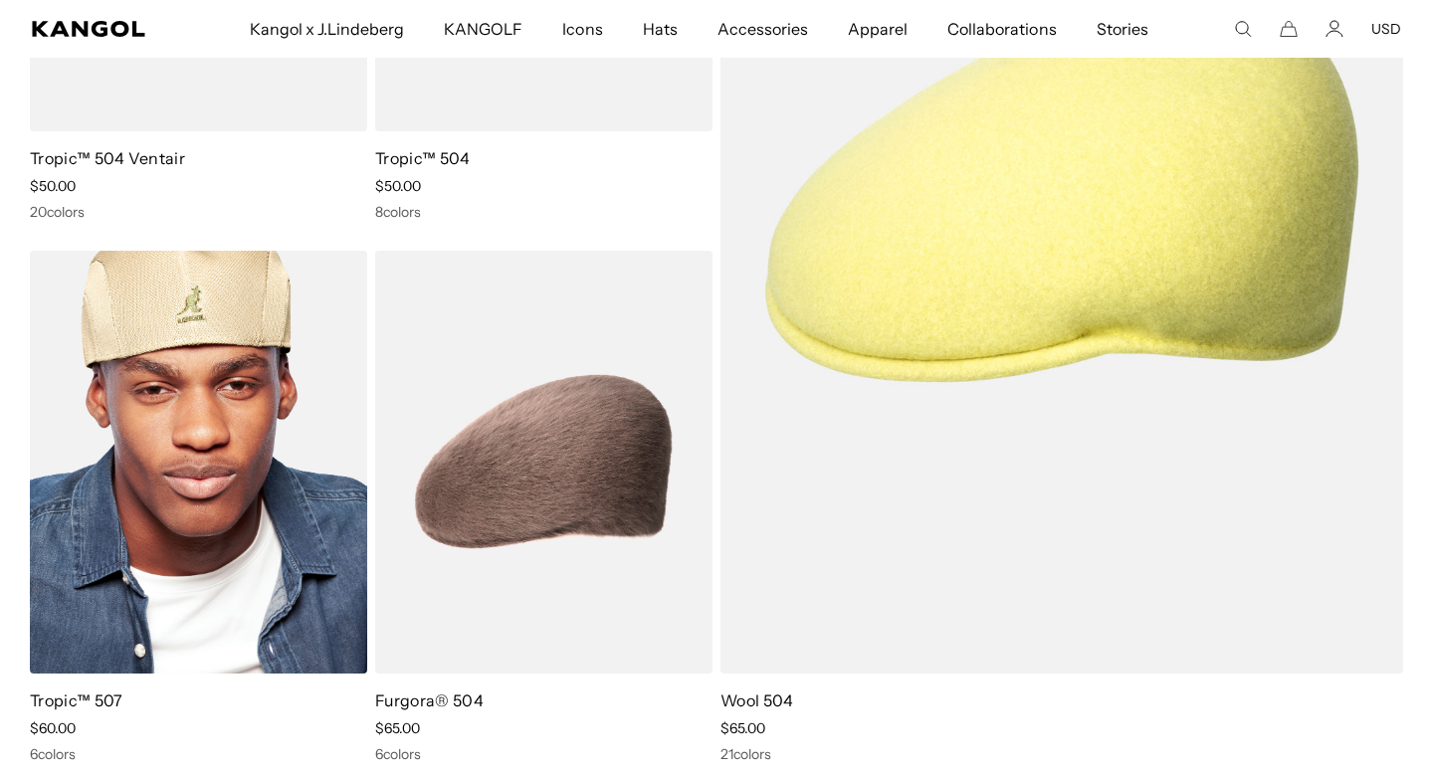
click at [276, 486] on img at bounding box center [198, 463] width 337 height 424
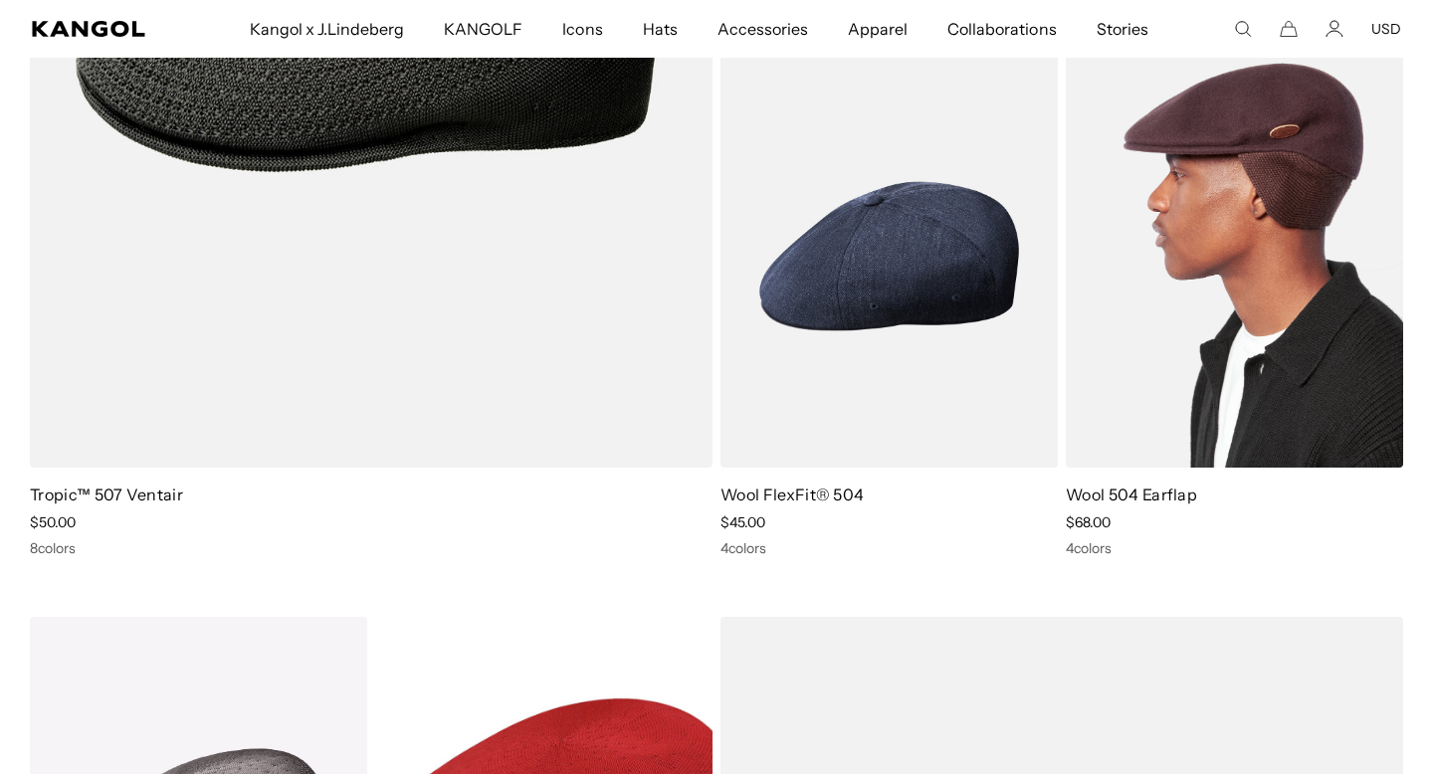
scroll to position [0, 0]
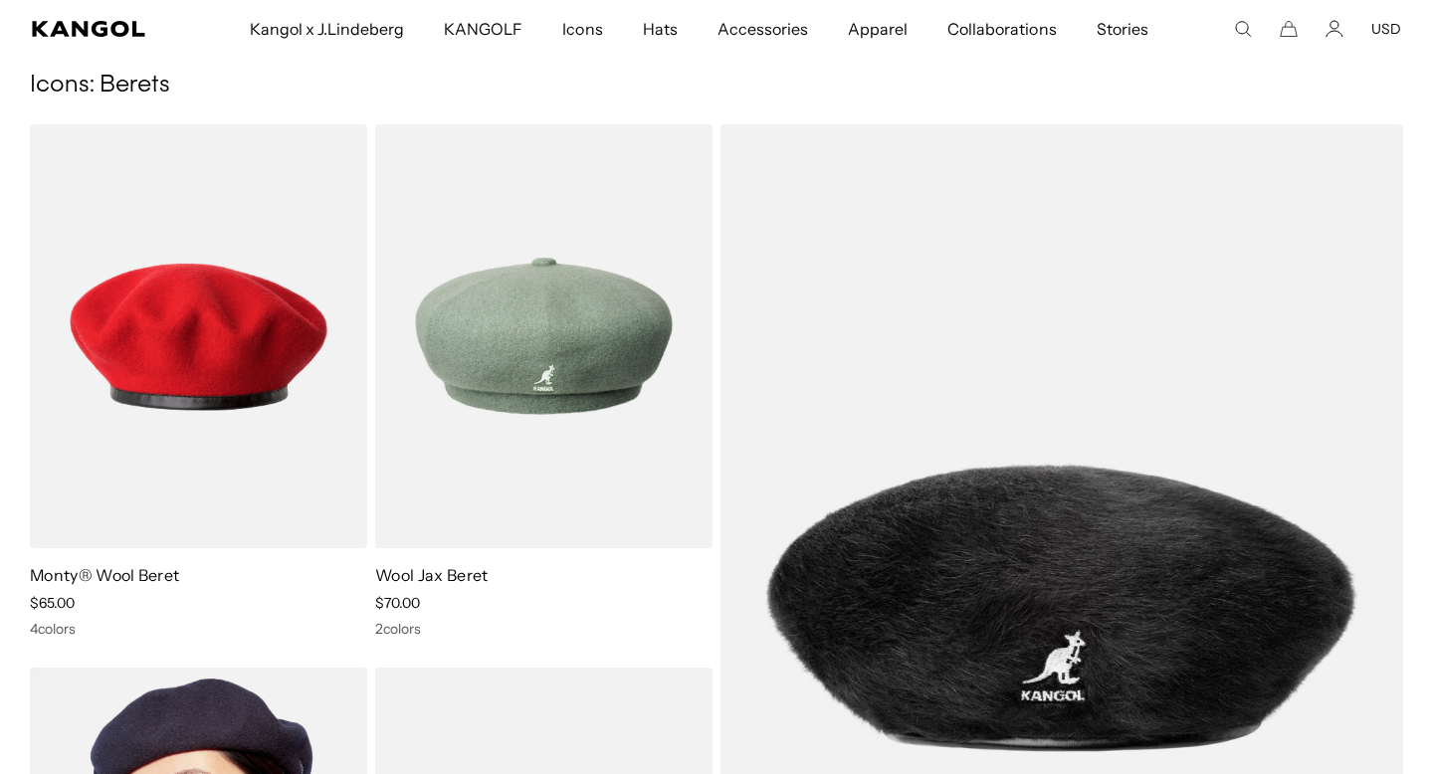
scroll to position [86, 0]
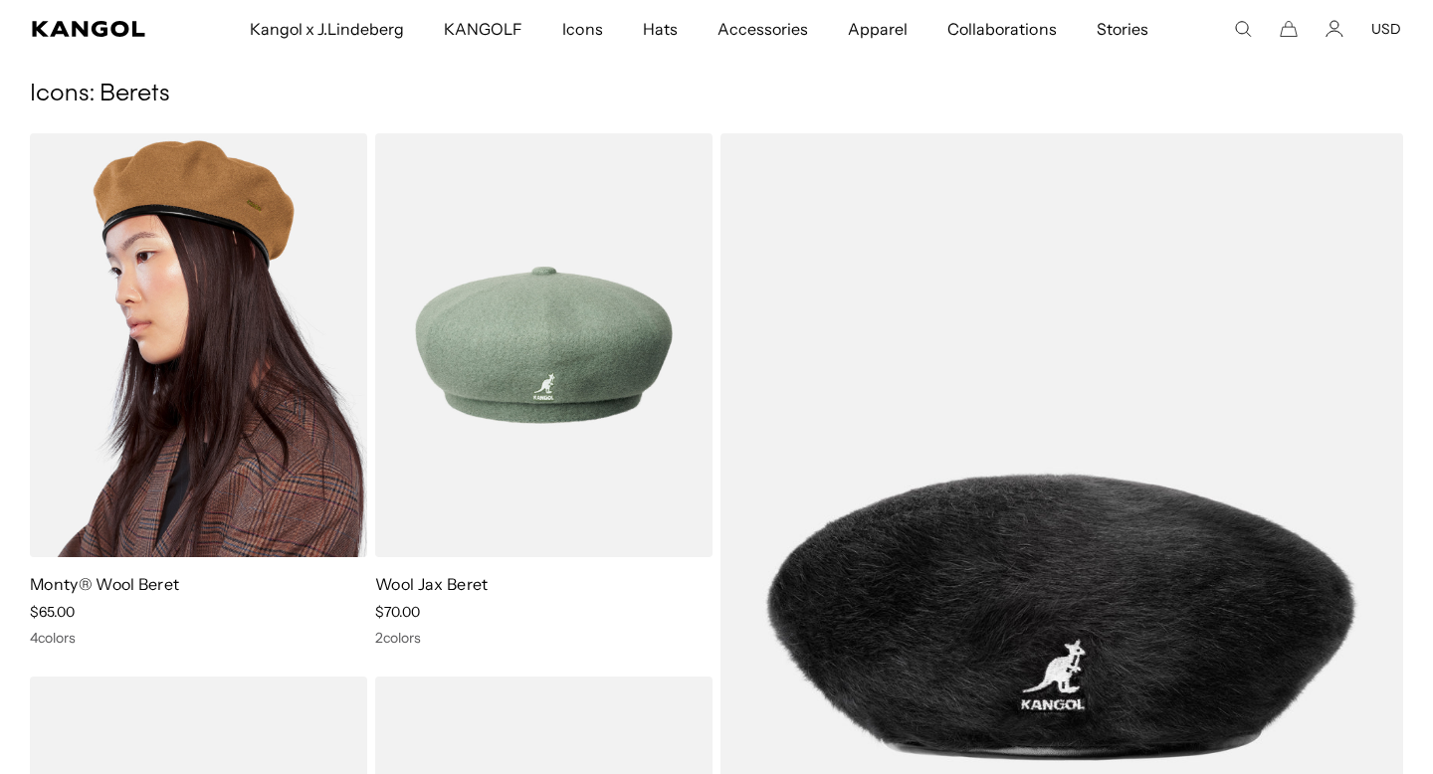
click at [280, 425] on img at bounding box center [198, 345] width 337 height 424
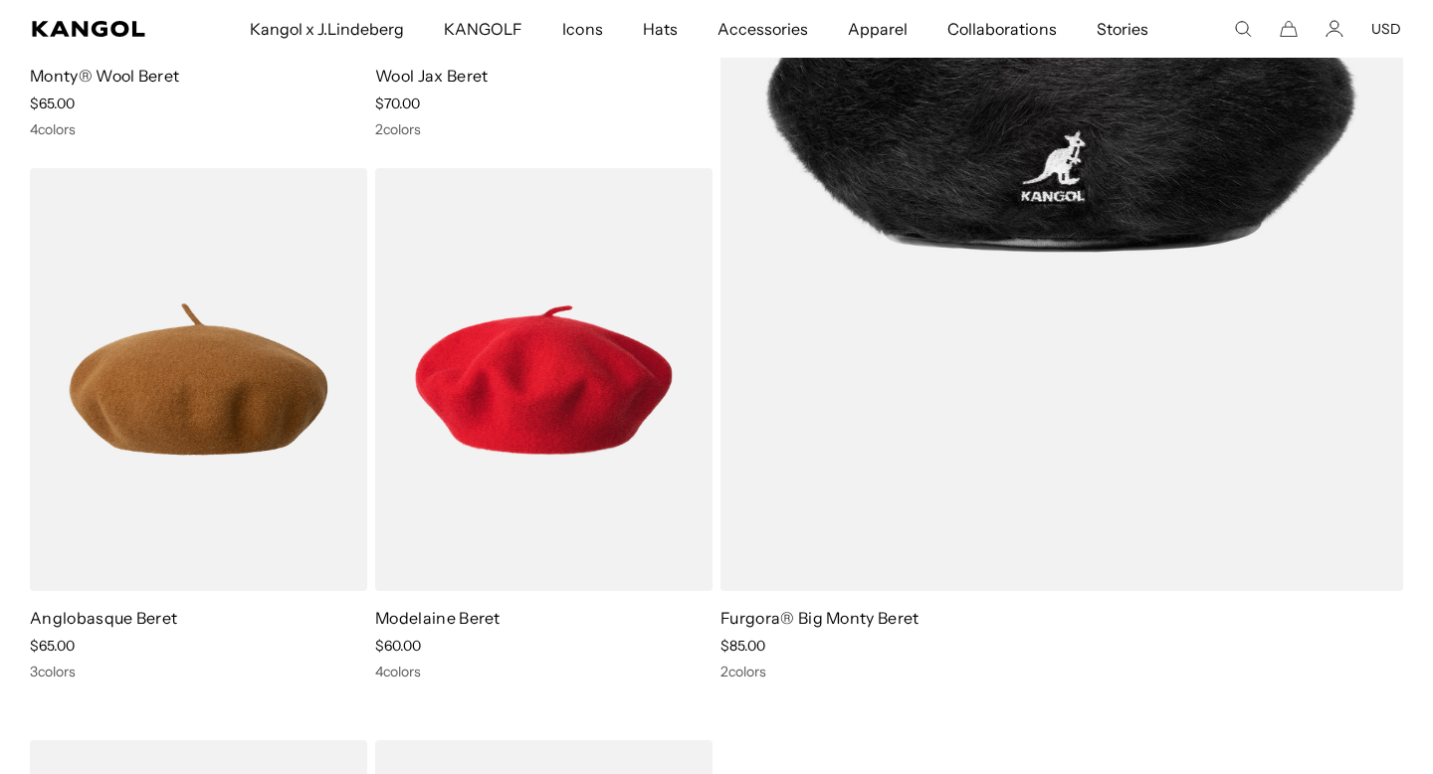
scroll to position [0, 410]
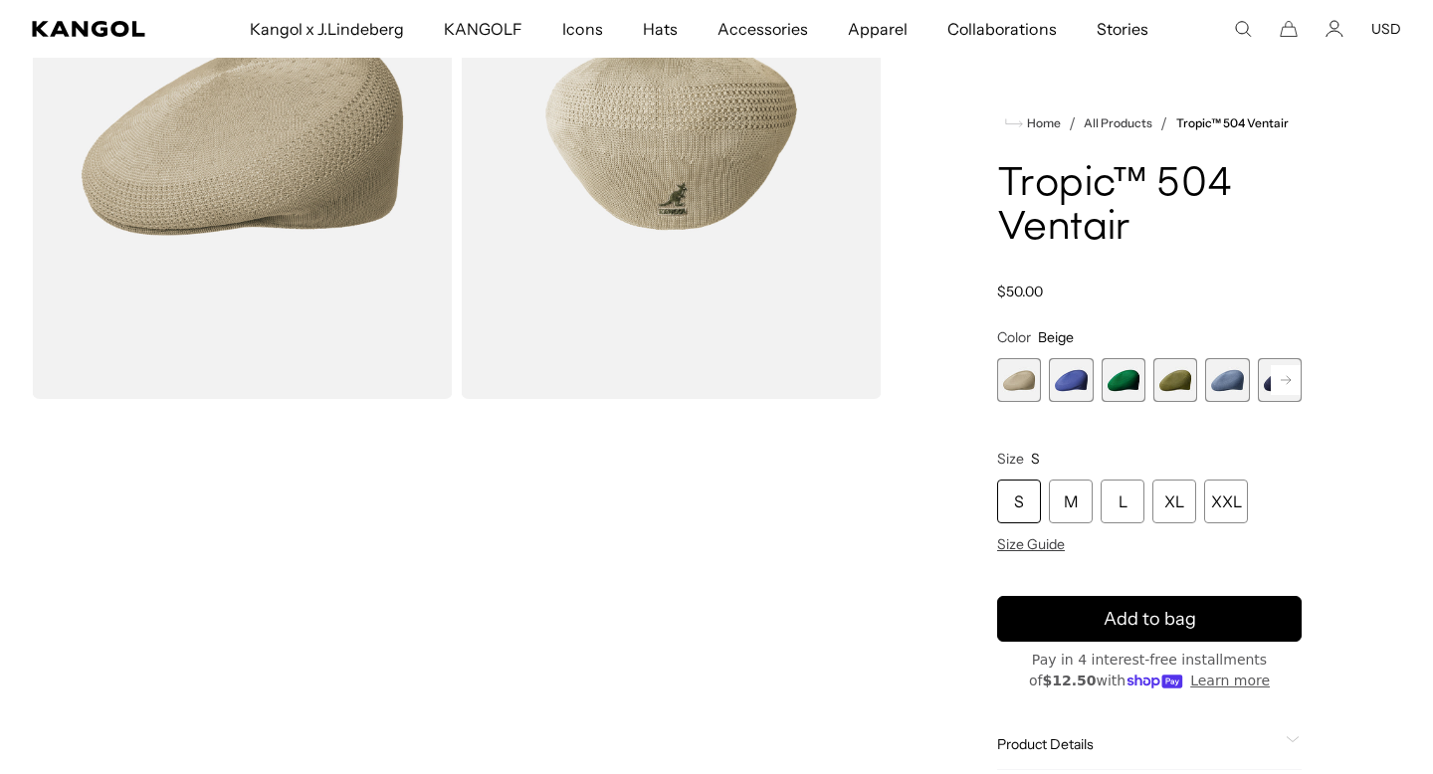
scroll to position [214, 0]
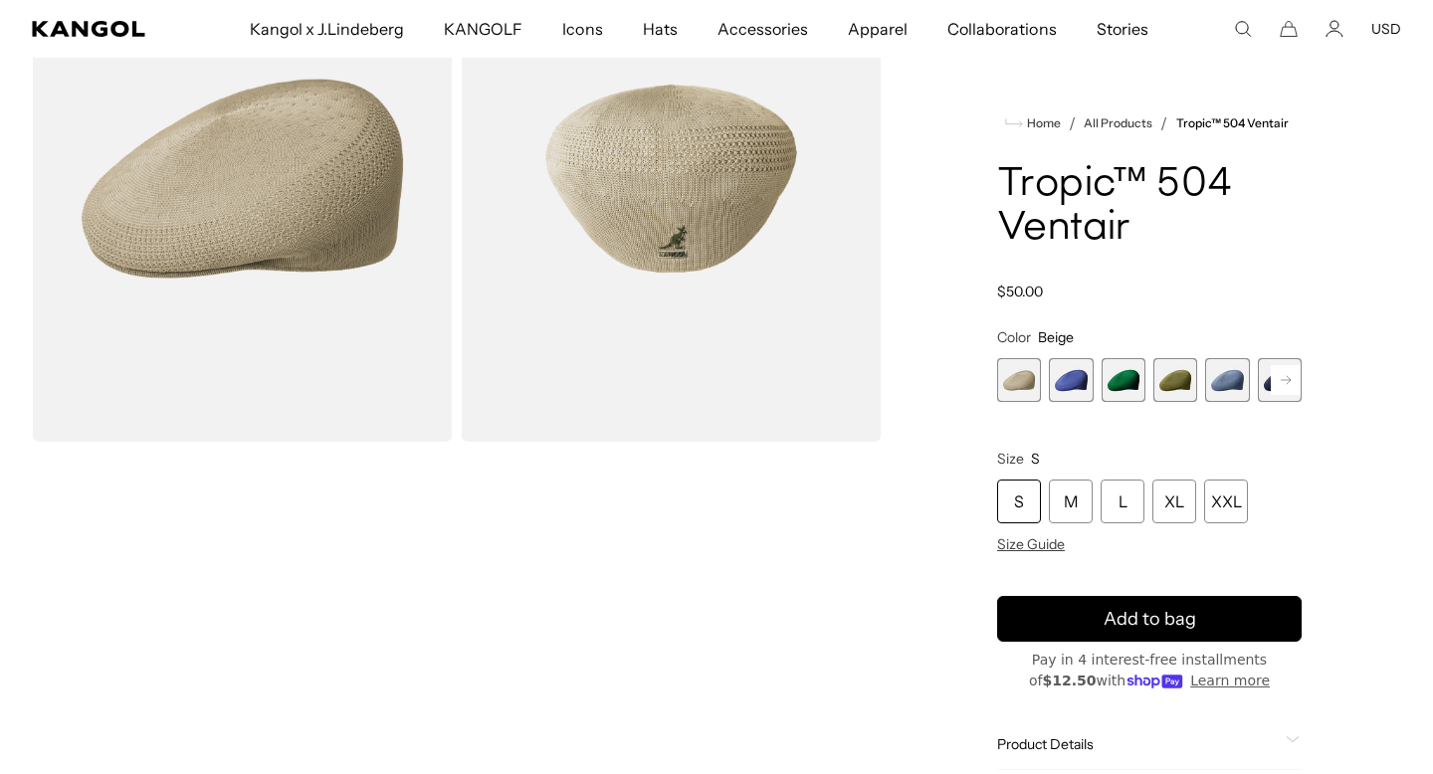
click at [686, 241] on img "Gallery Viewer" at bounding box center [671, 178] width 421 height 526
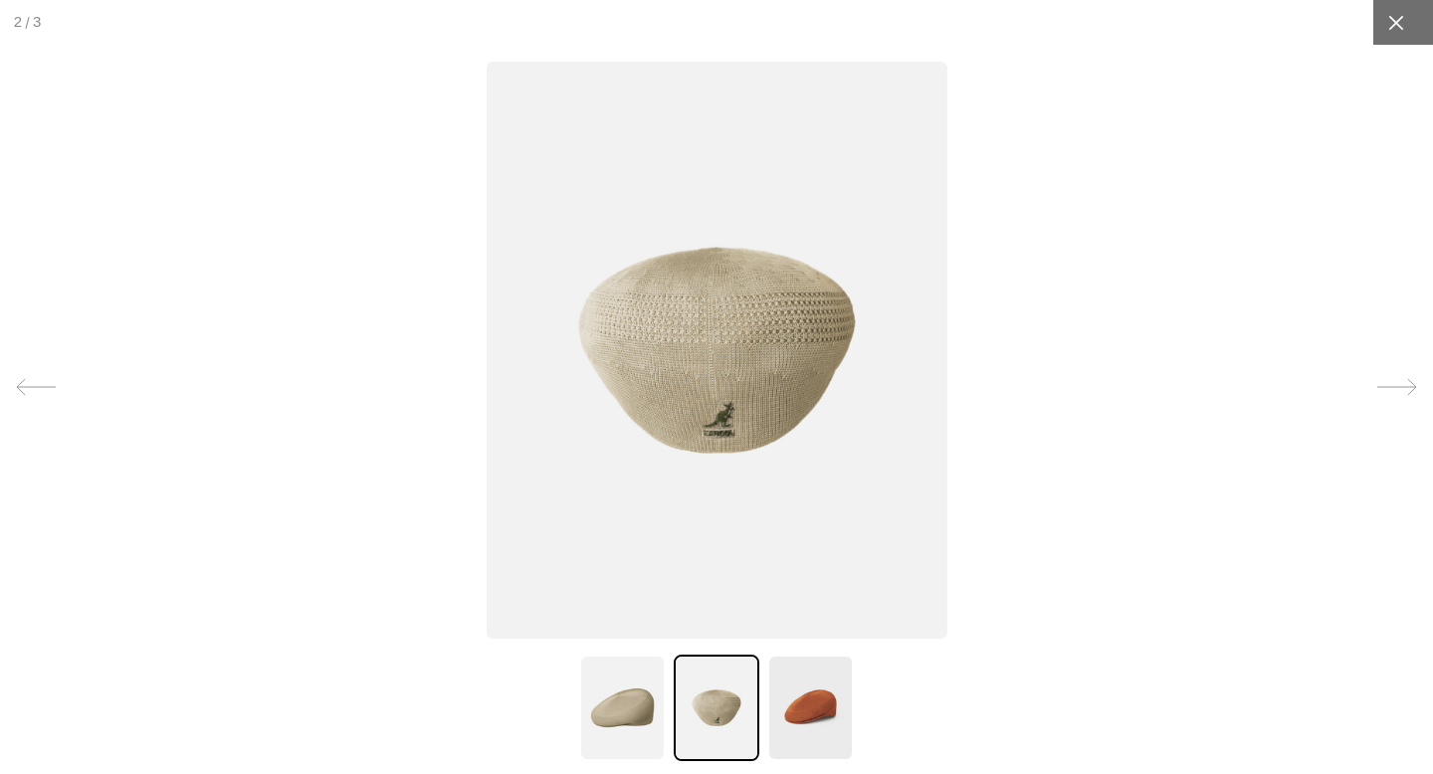
scroll to position [0, 410]
click at [1323, 114] on div at bounding box center [716, 387] width 1433 height 774
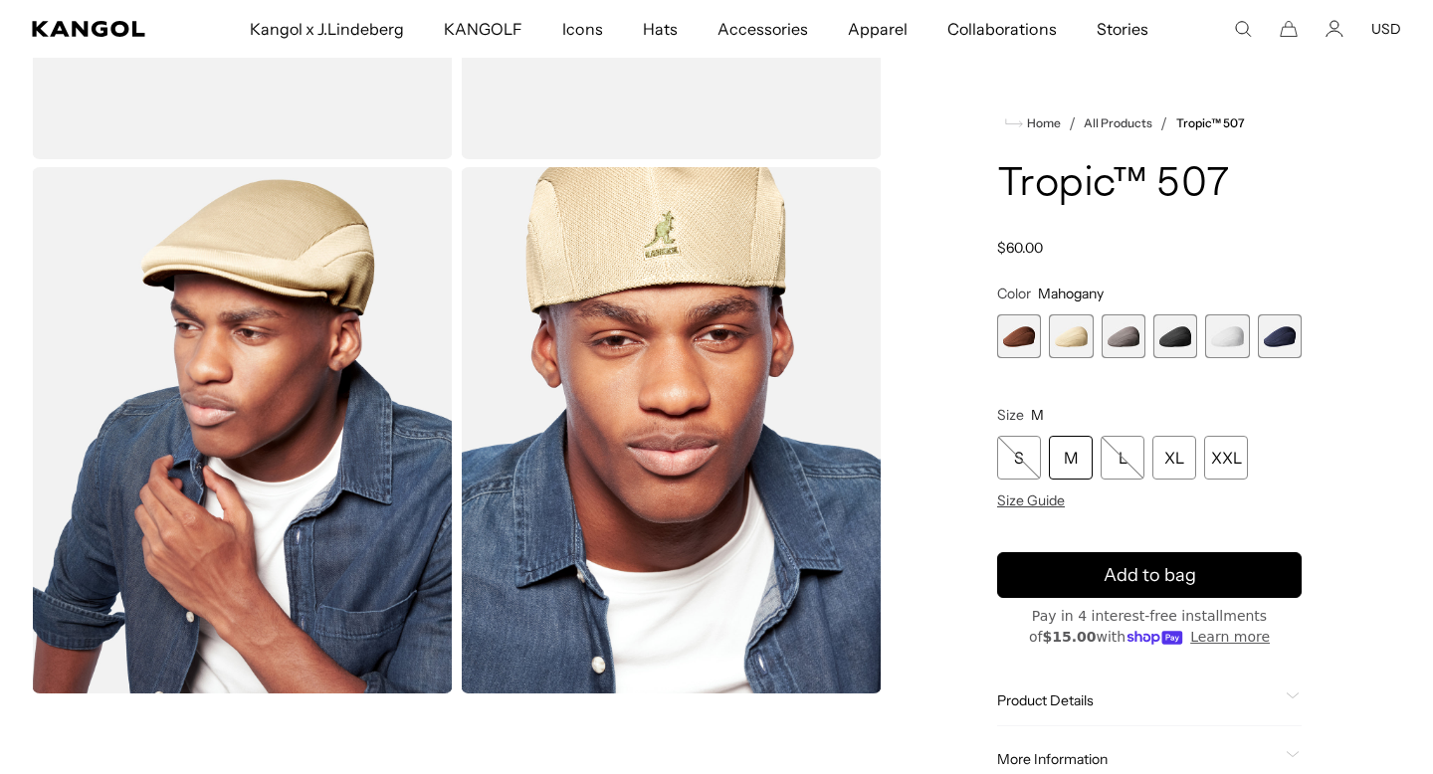
scroll to position [0, 410]
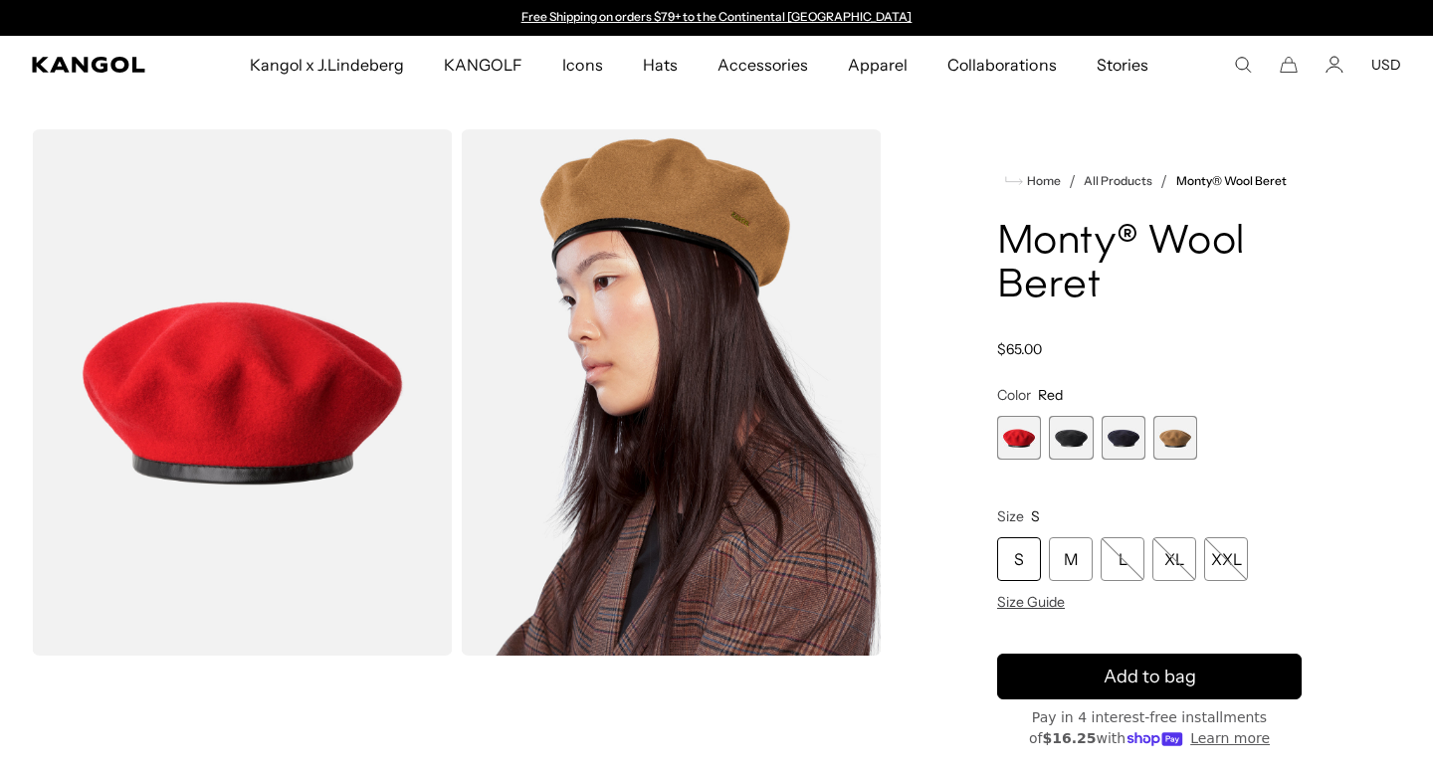
click at [1086, 453] on span "2 of 4" at bounding box center [1071, 438] width 44 height 44
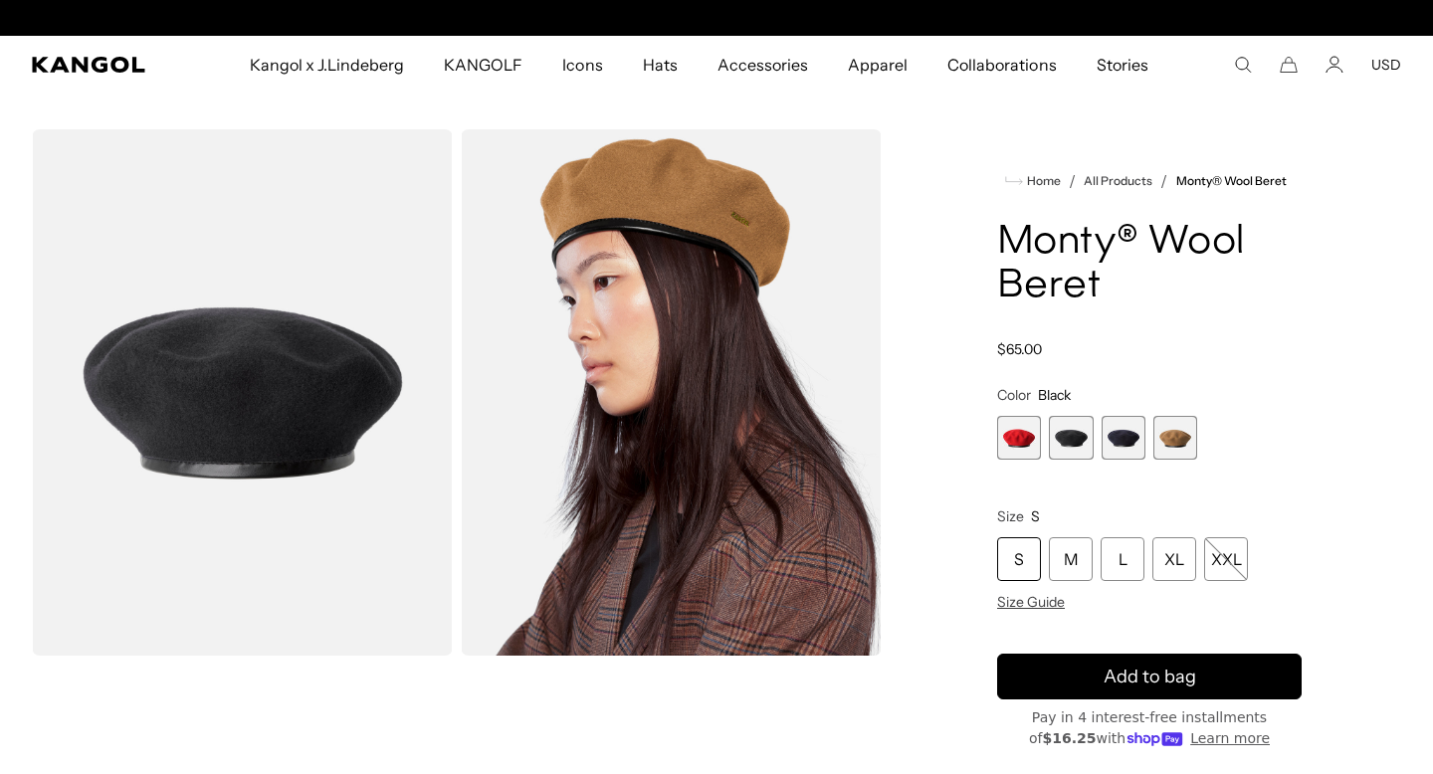
scroll to position [0, 410]
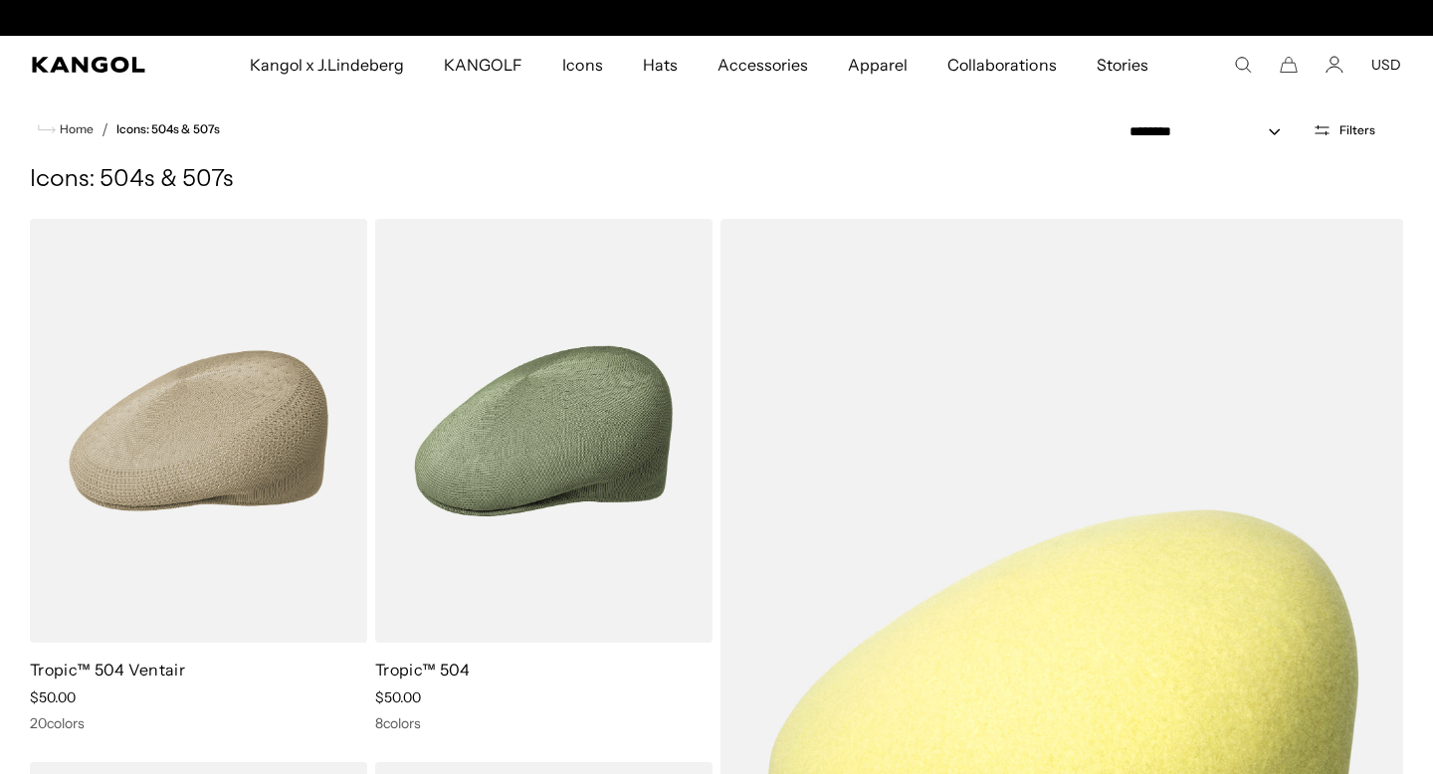
scroll to position [0, 410]
